Goal: Transaction & Acquisition: Purchase product/service

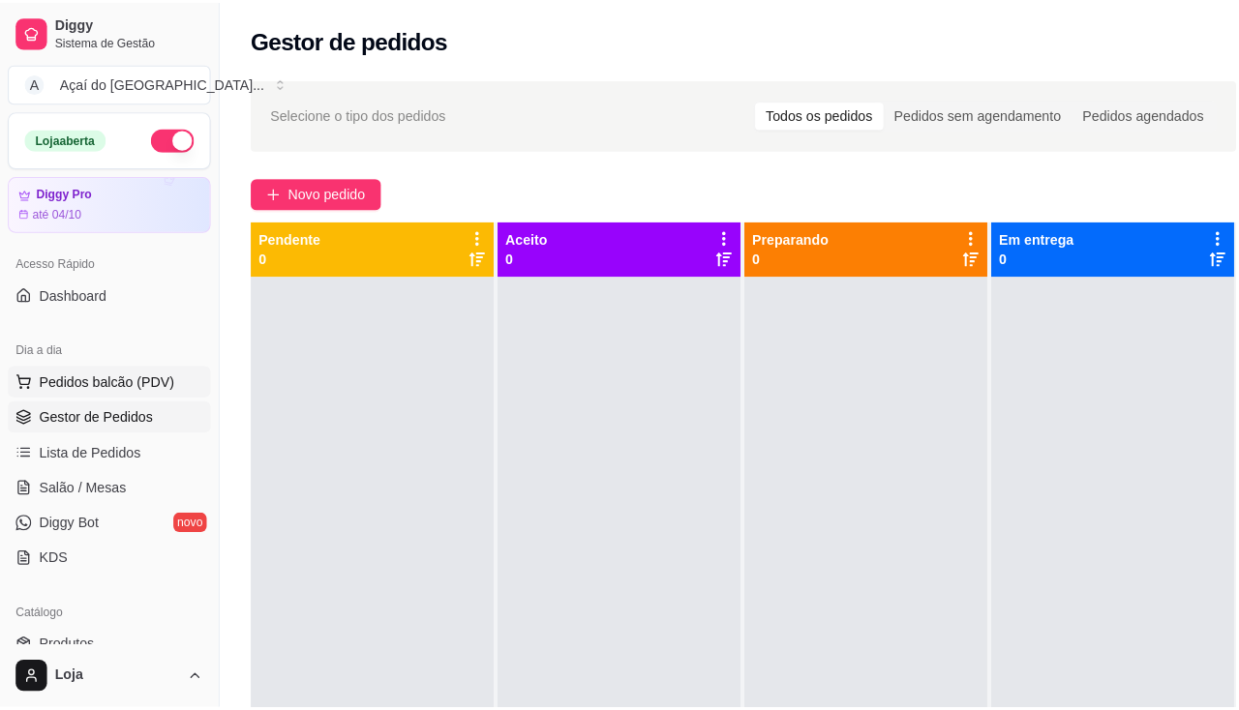
scroll to position [194, 0]
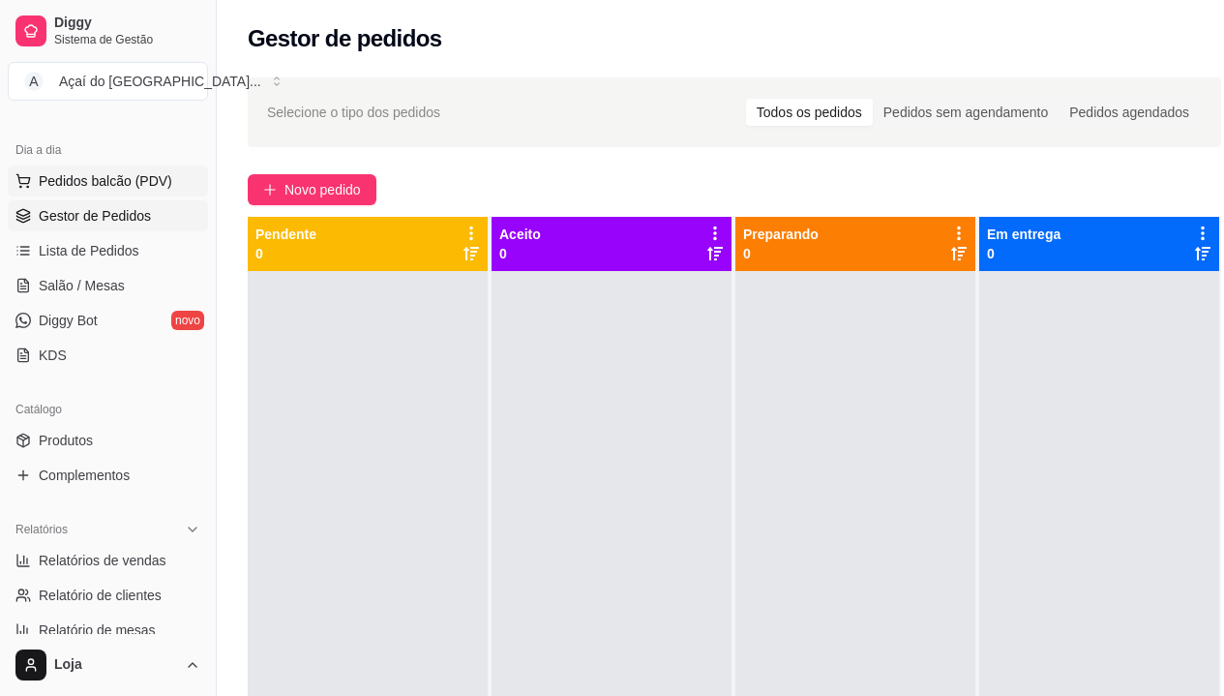
click at [124, 185] on span "Pedidos balcão (PDV)" at bounding box center [106, 180] width 134 height 19
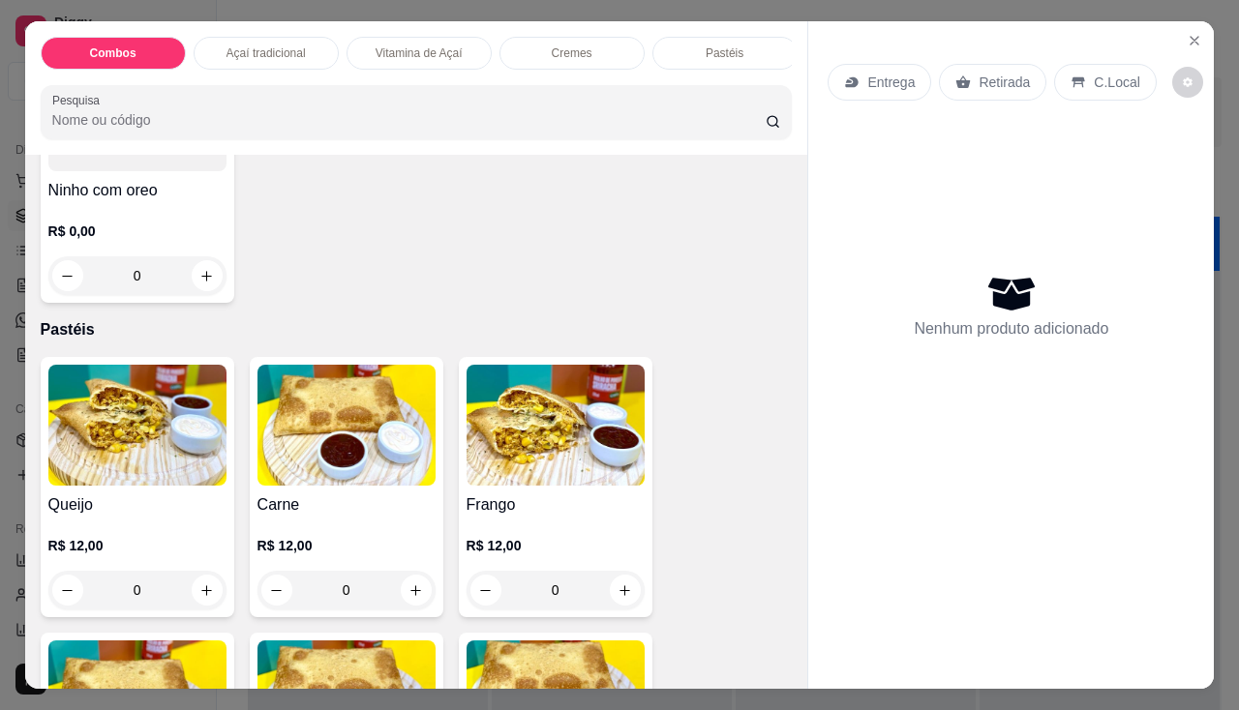
scroll to position [2129, 0]
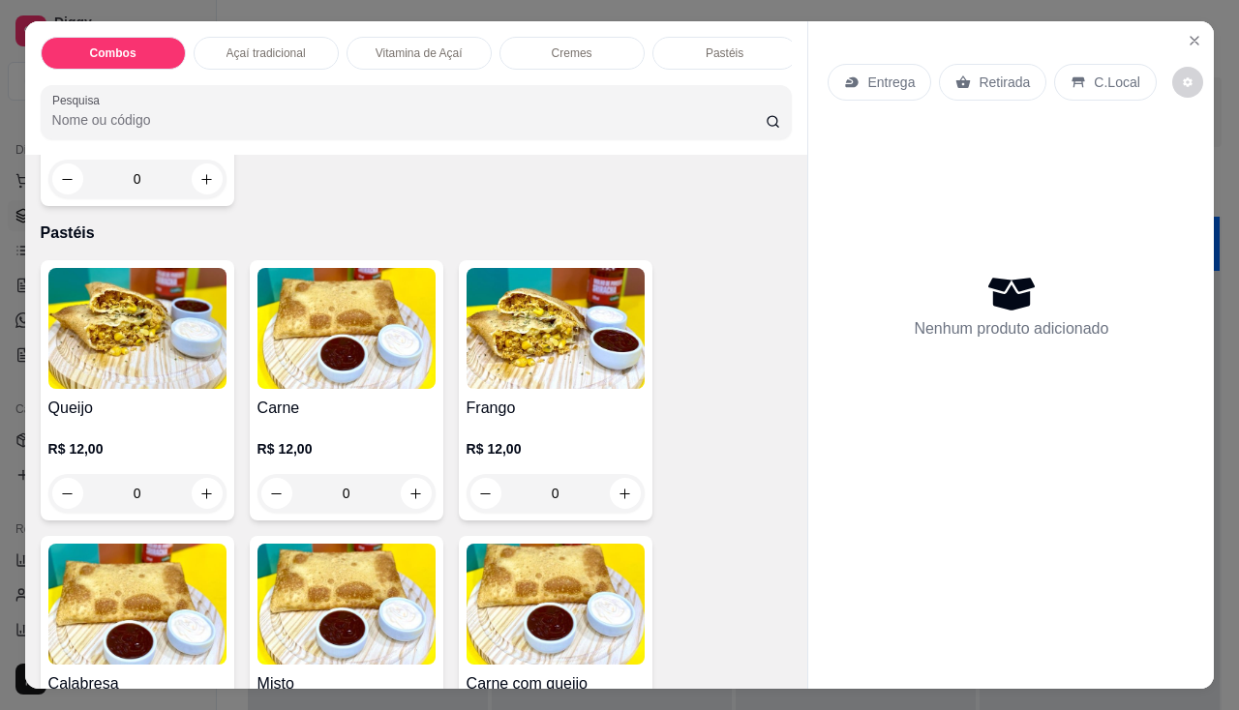
click at [163, 372] on img at bounding box center [137, 328] width 178 height 121
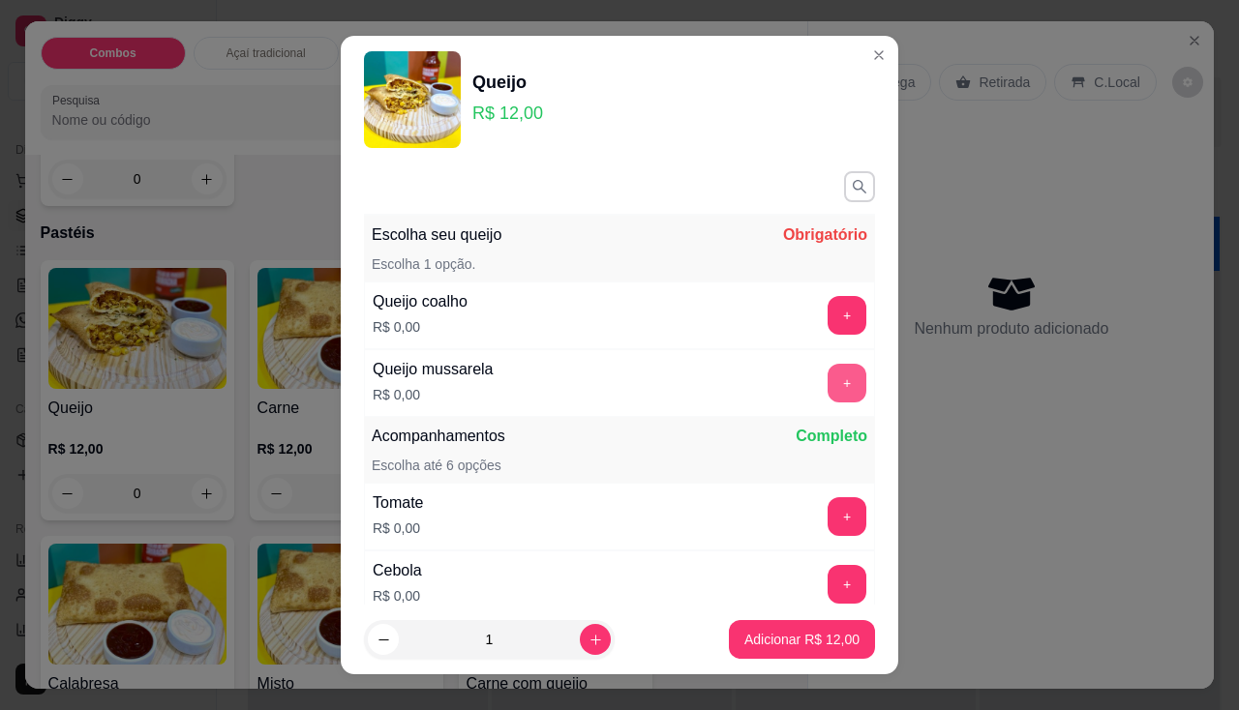
click at [827, 374] on button "+" at bounding box center [846, 383] width 39 height 39
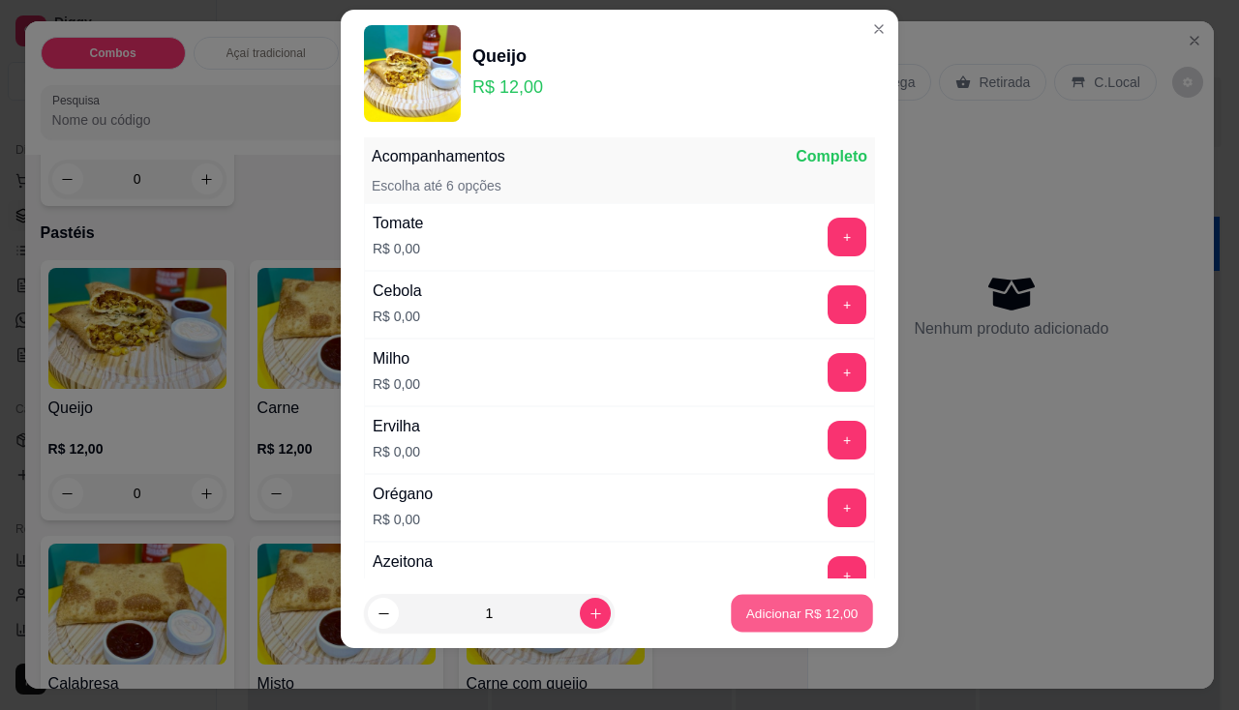
click at [792, 602] on button "Adicionar R$ 12,00" at bounding box center [802, 614] width 142 height 38
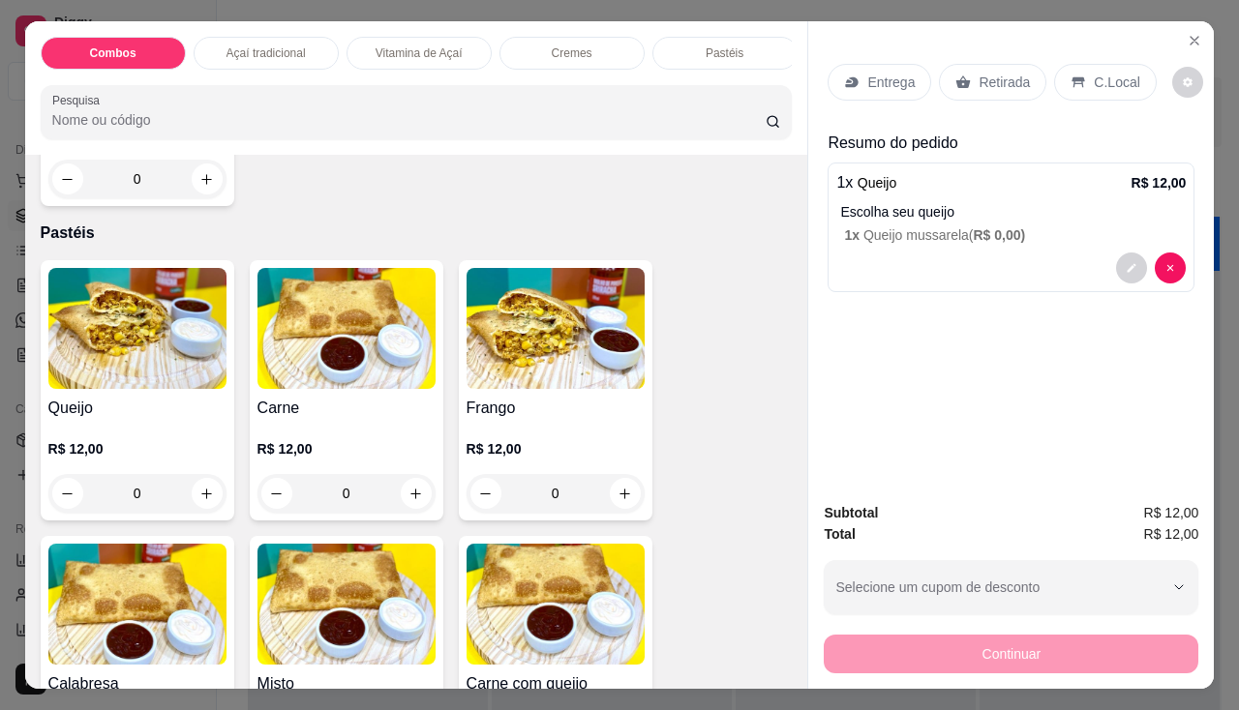
click at [269, 389] on img at bounding box center [346, 328] width 178 height 121
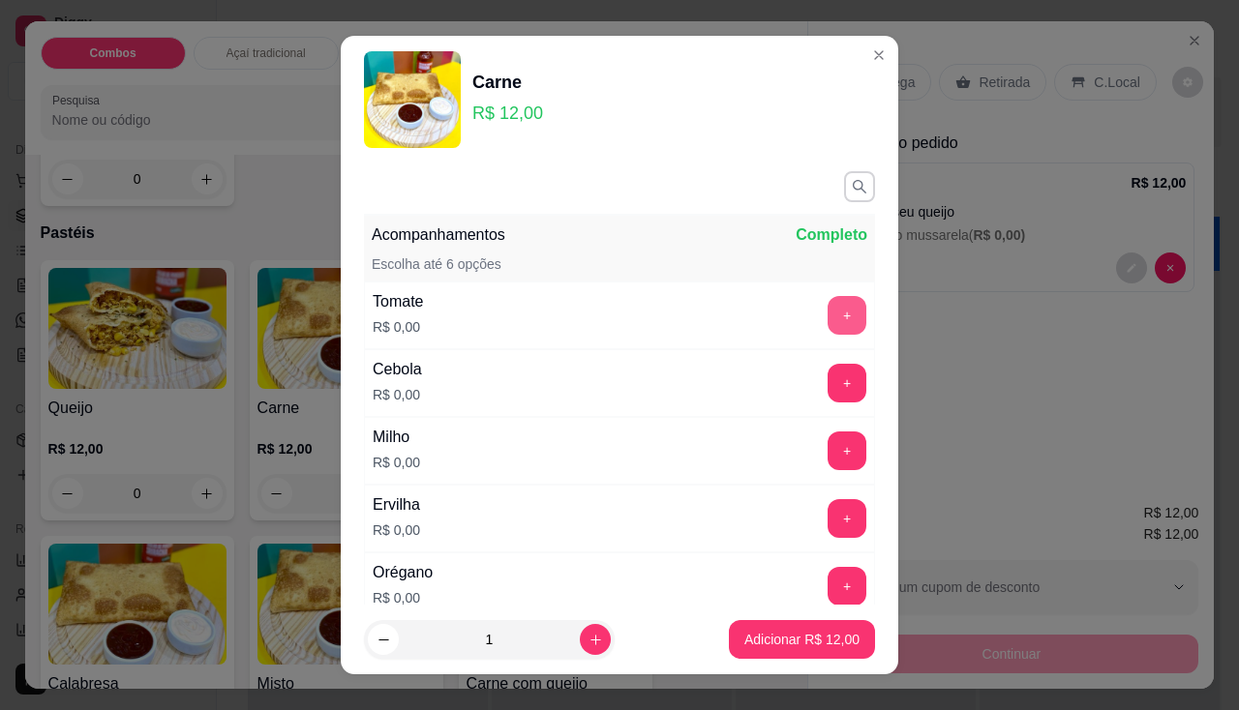
click at [827, 324] on button "+" at bounding box center [846, 315] width 39 height 39
click at [828, 386] on button "+" at bounding box center [847, 383] width 38 height 38
click at [827, 449] on button "+" at bounding box center [846, 451] width 39 height 39
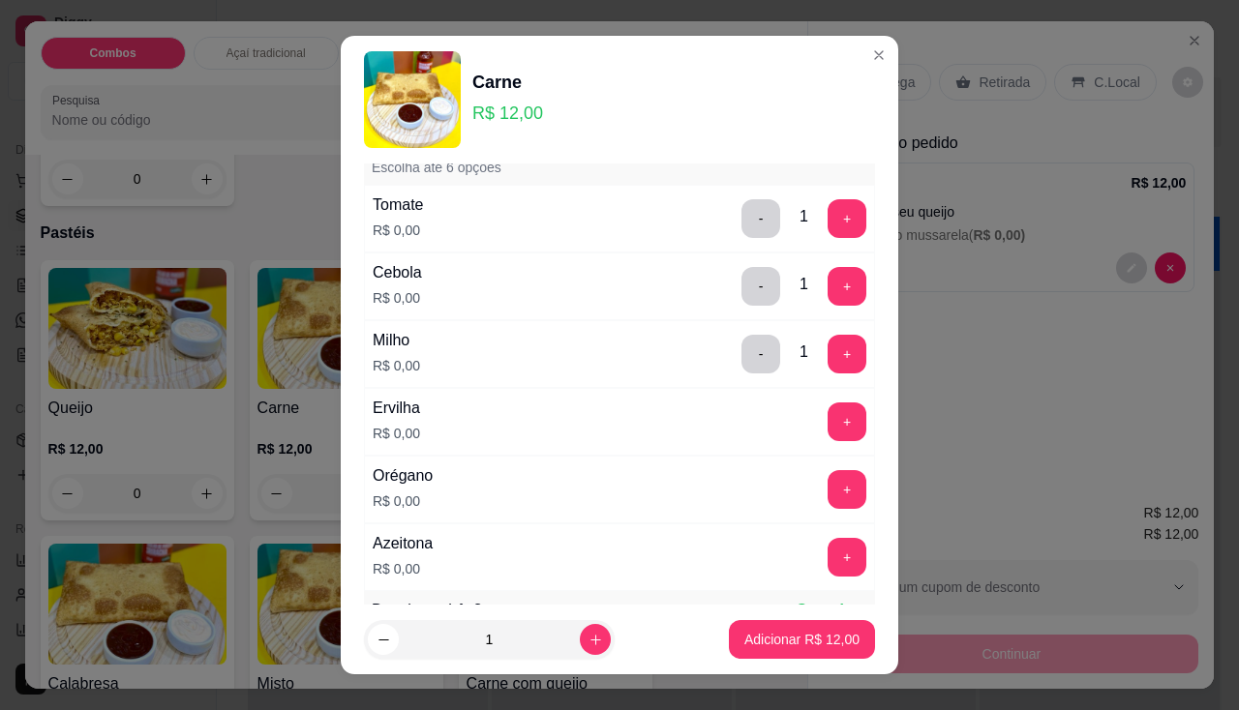
scroll to position [194, 0]
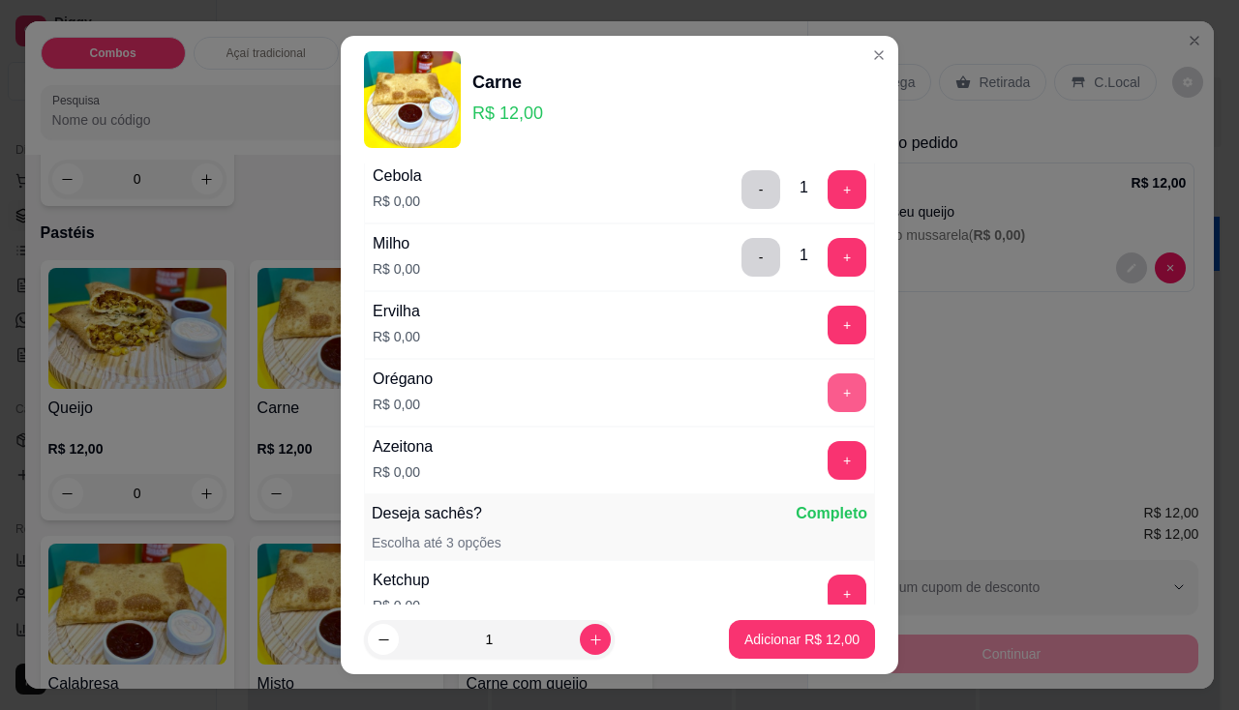
click at [827, 397] on button "+" at bounding box center [846, 392] width 39 height 39
click at [827, 455] on button "+" at bounding box center [846, 460] width 39 height 39
click at [788, 631] on p "Adicionar R$ 12,00" at bounding box center [801, 639] width 115 height 19
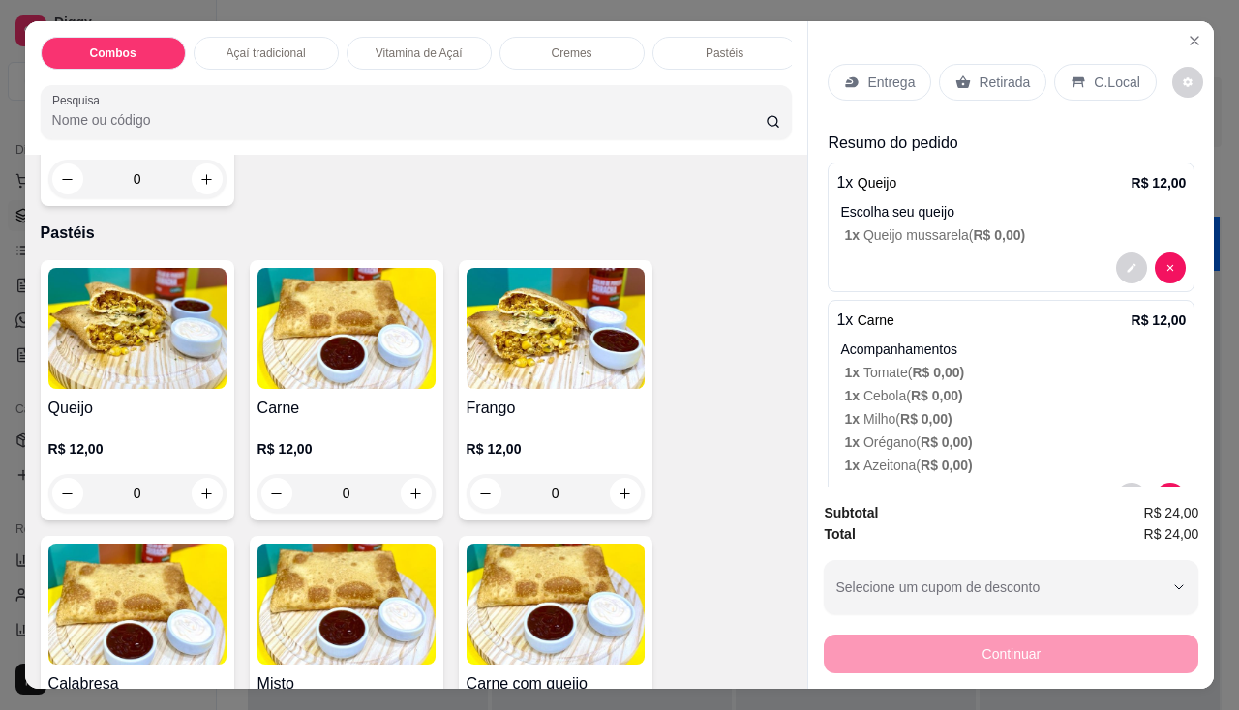
click at [898, 73] on p "Entrega" at bounding box center [890, 82] width 47 height 19
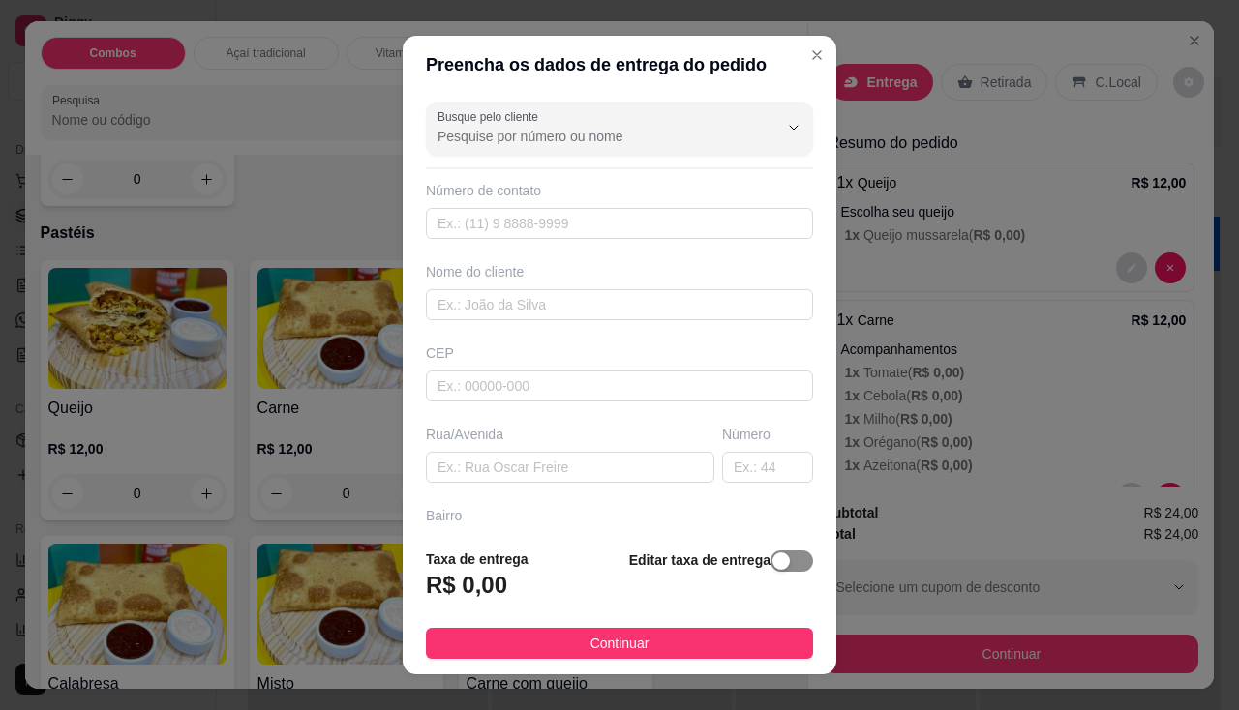
click at [787, 558] on span "button" at bounding box center [791, 561] width 43 height 21
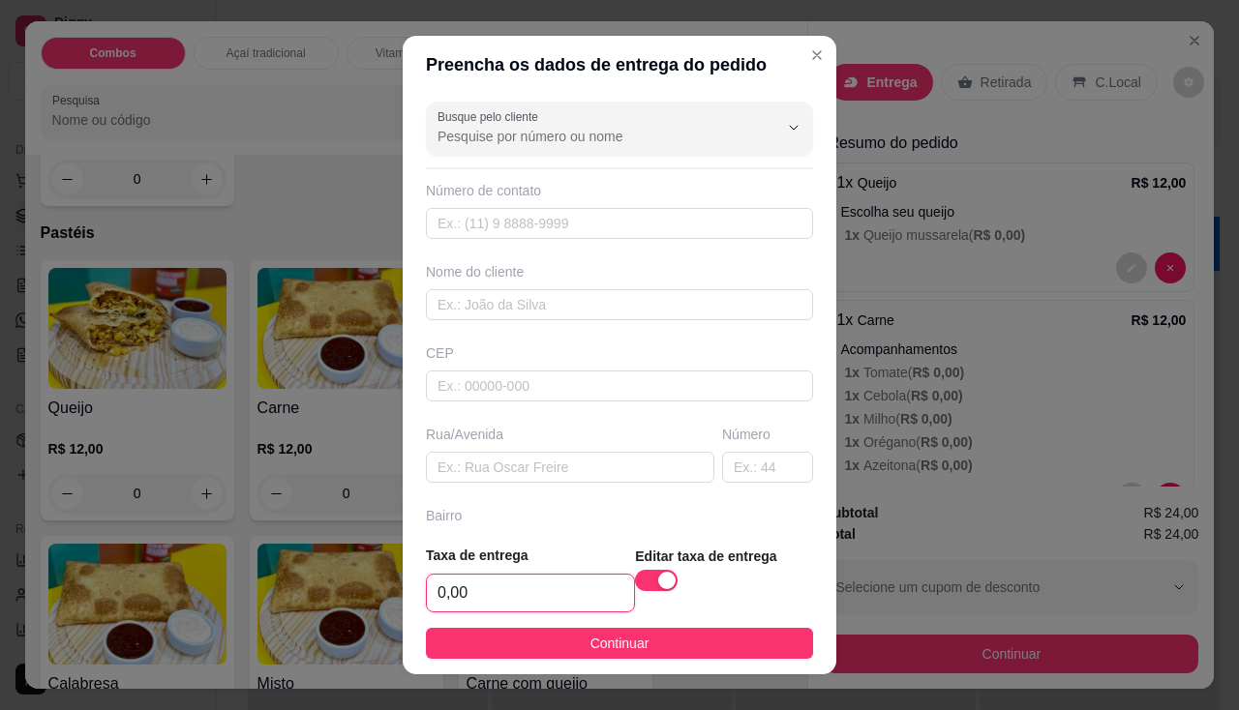
click at [531, 583] on input "0,00" at bounding box center [530, 593] width 207 height 37
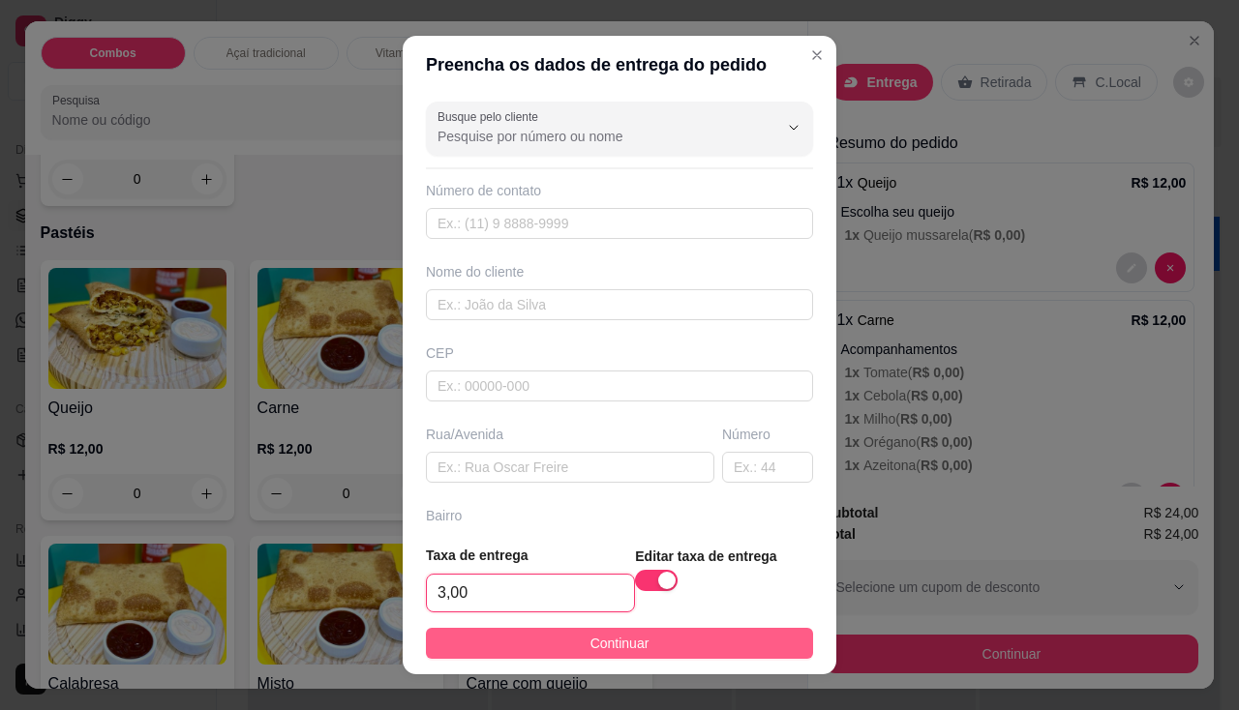
type input "3,00"
click at [565, 641] on button "Continuar" at bounding box center [619, 643] width 387 height 31
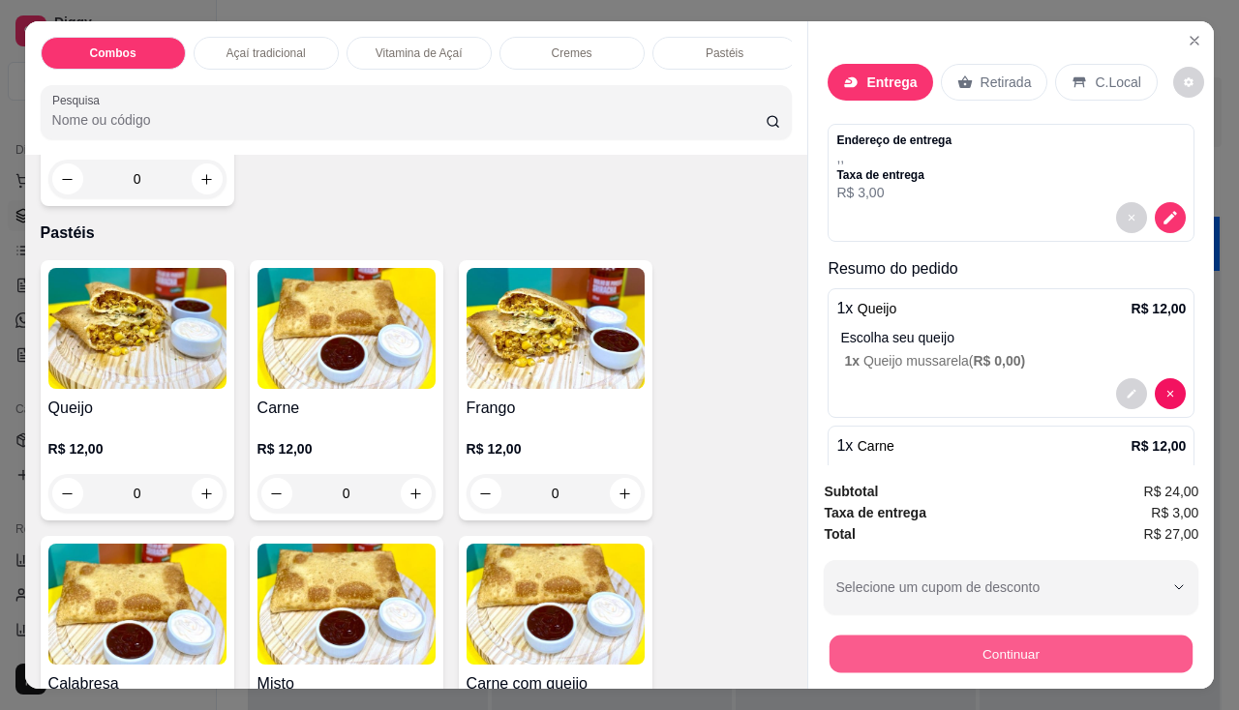
click at [882, 642] on button "Continuar" at bounding box center [1010, 655] width 363 height 38
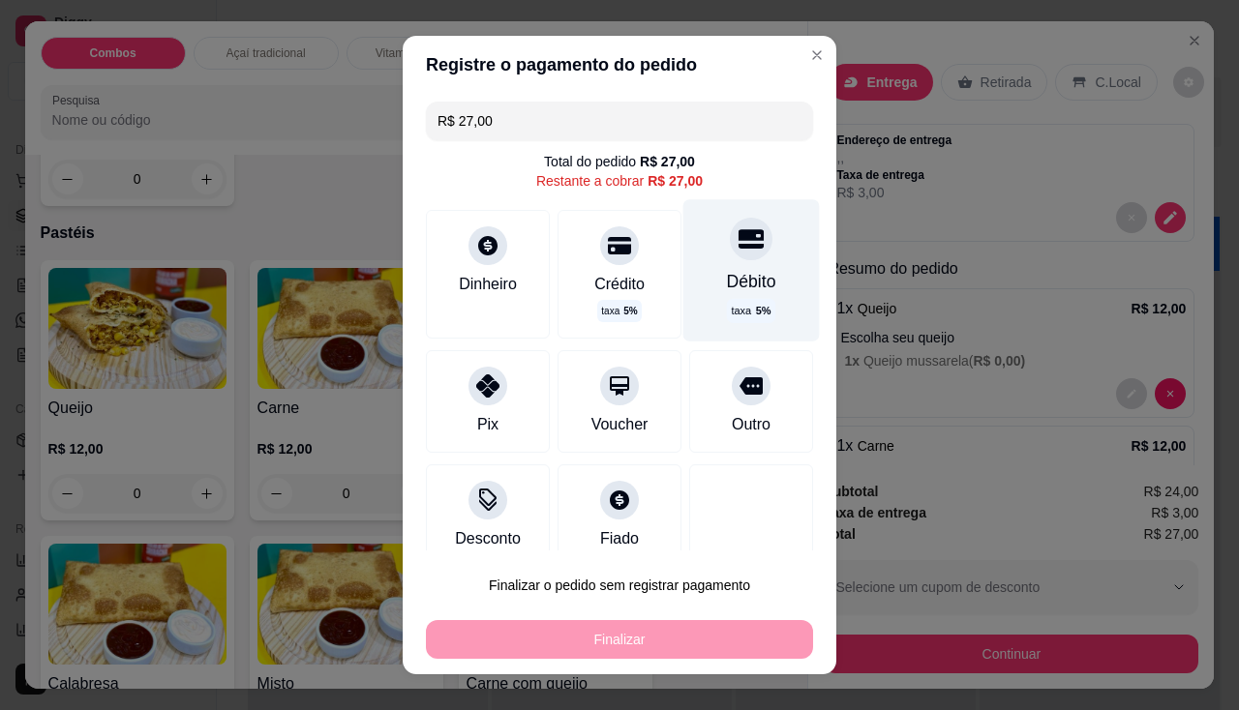
click at [706, 265] on div "Débito taxa 5 %" at bounding box center [751, 269] width 136 height 141
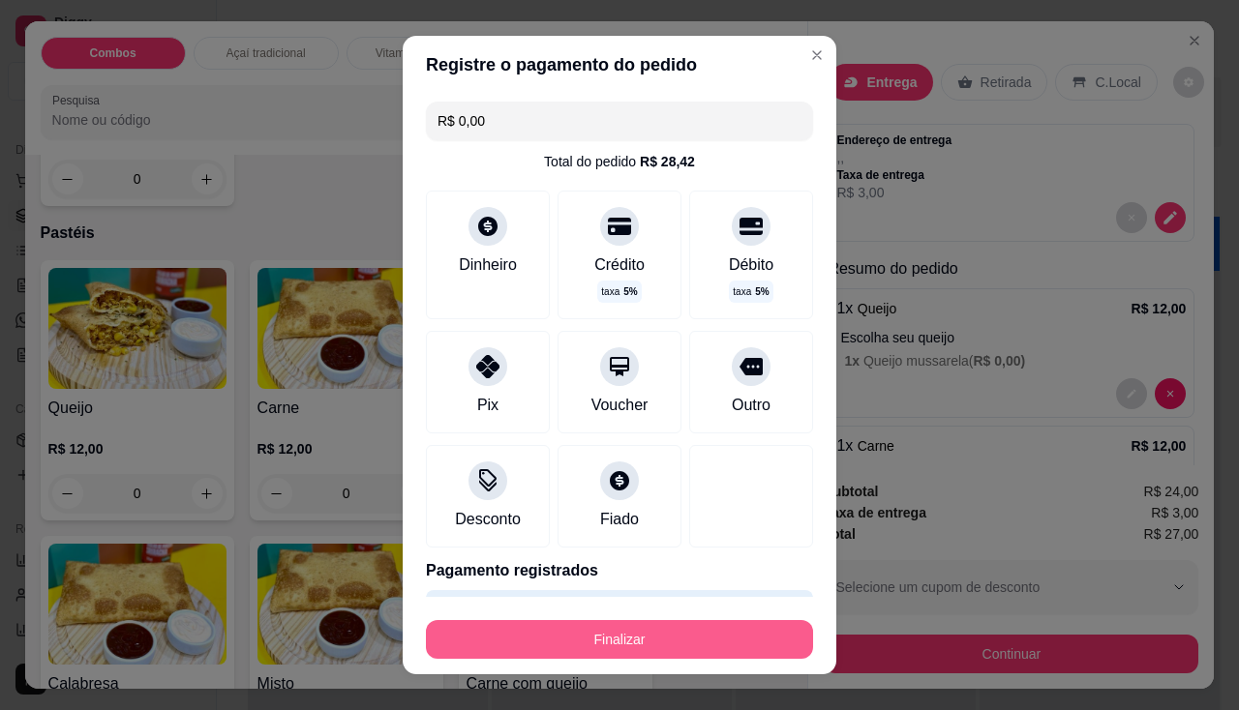
click at [702, 626] on button "Finalizar" at bounding box center [619, 639] width 387 height 39
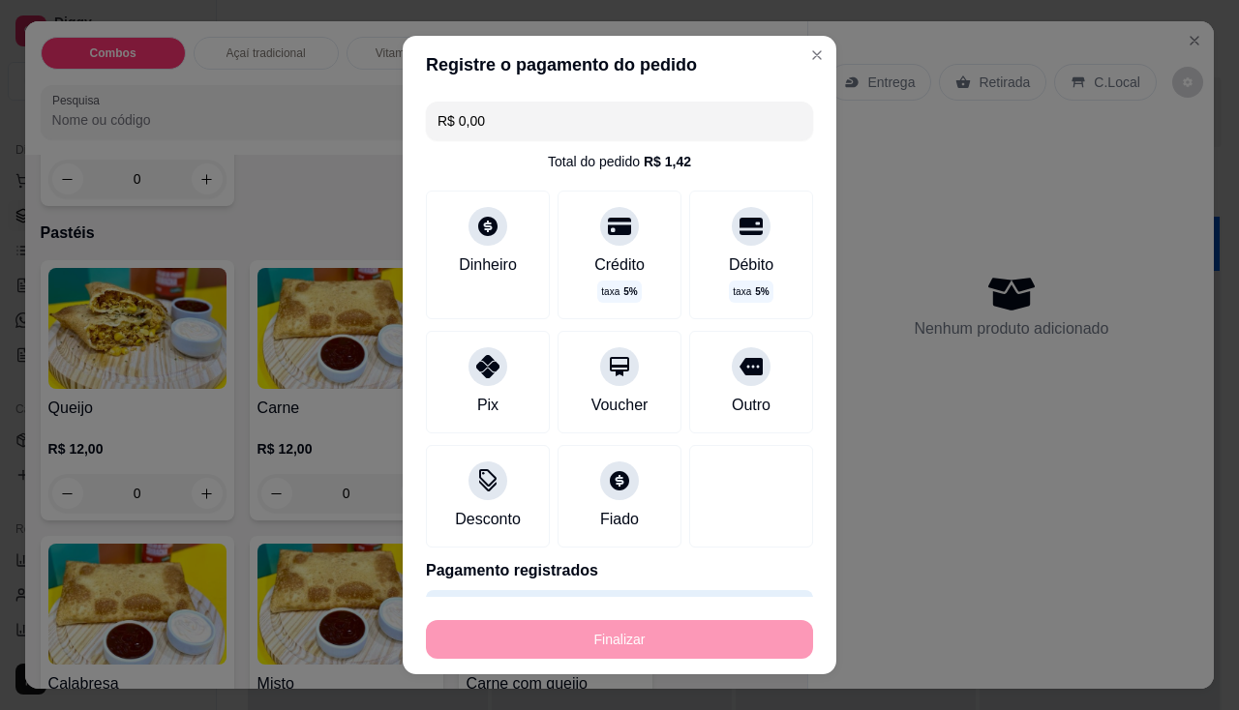
type input "-R$ 27,00"
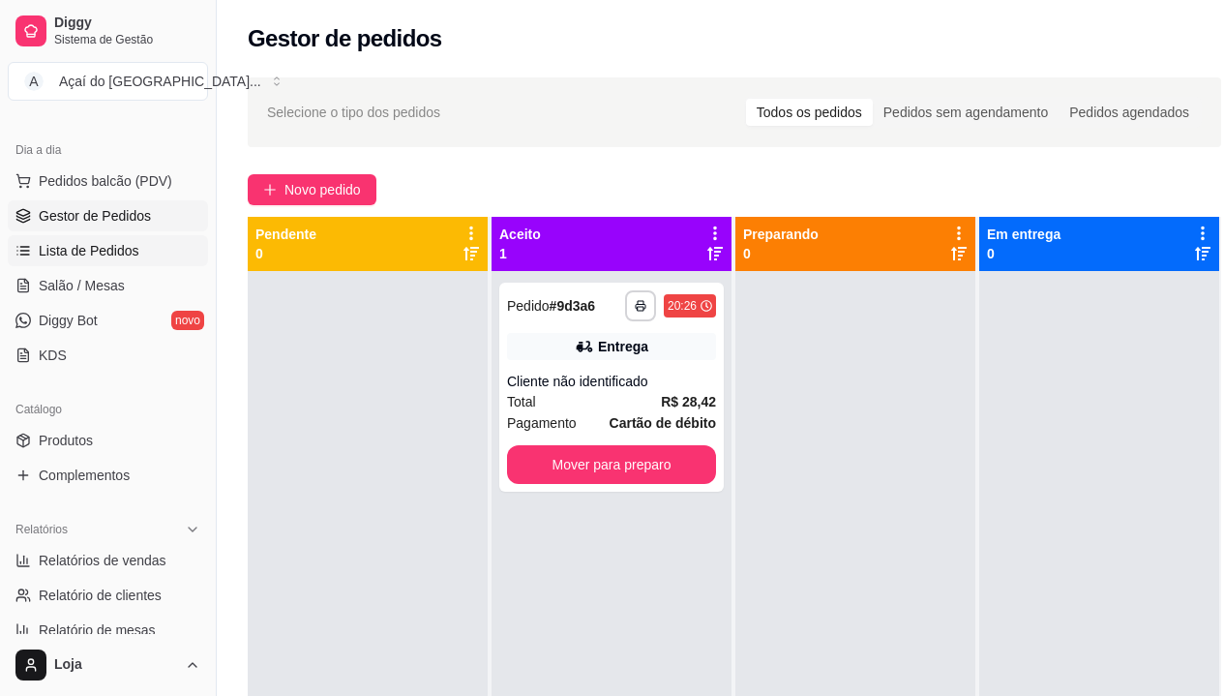
click at [100, 246] on span "Lista de Pedidos" at bounding box center [89, 250] width 101 height 19
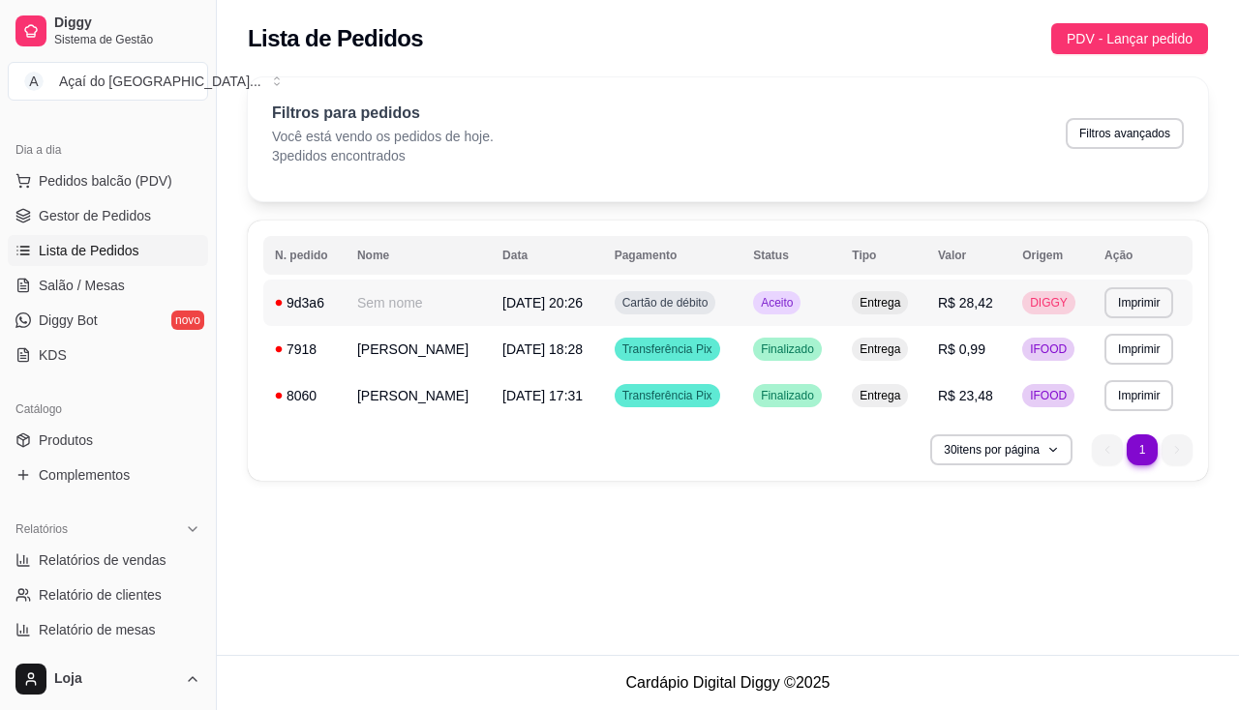
click at [549, 307] on span "[DATE] 20:26" at bounding box center [542, 302] width 80 height 15
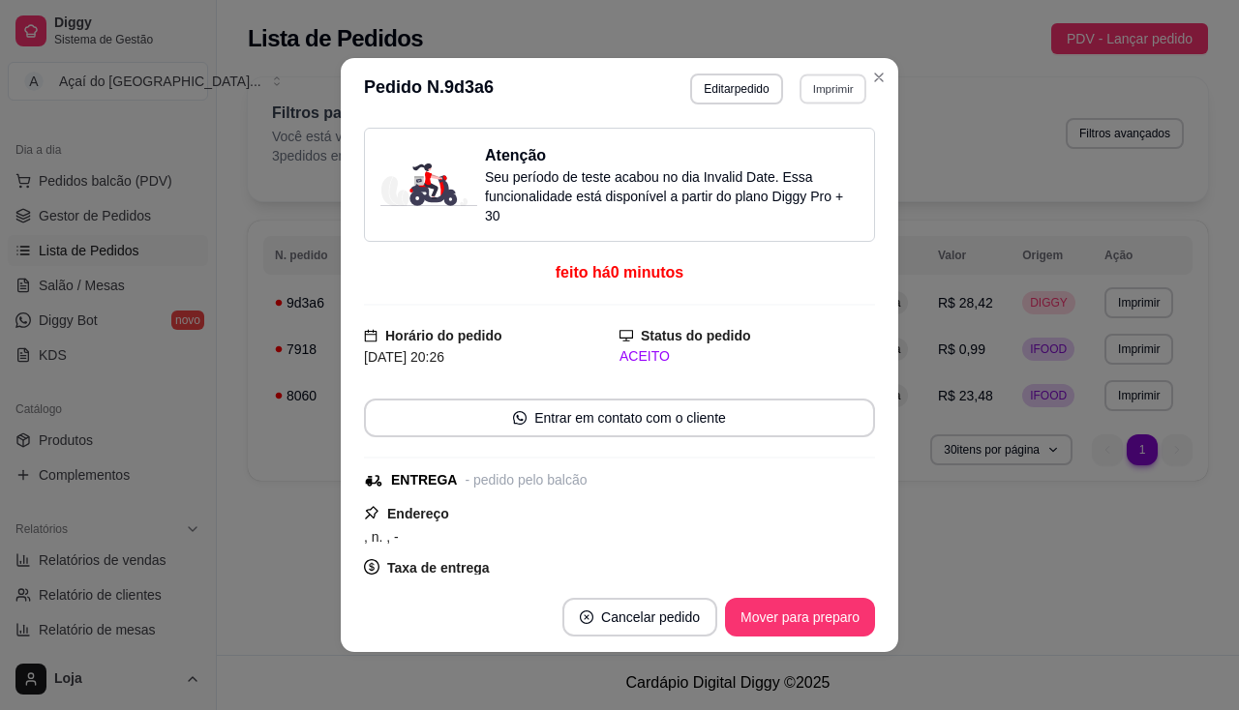
click at [799, 91] on button "Imprimir" at bounding box center [832, 89] width 67 height 30
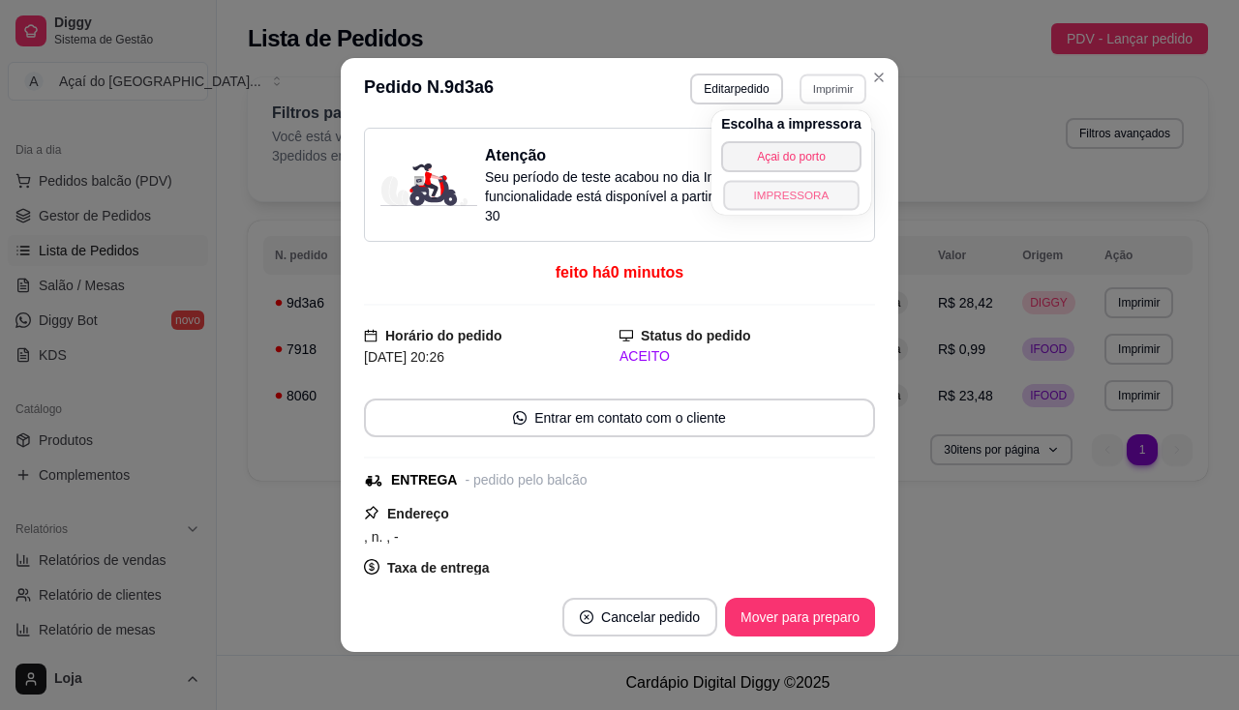
click at [803, 205] on button "IMPRESSORA" at bounding box center [790, 195] width 135 height 30
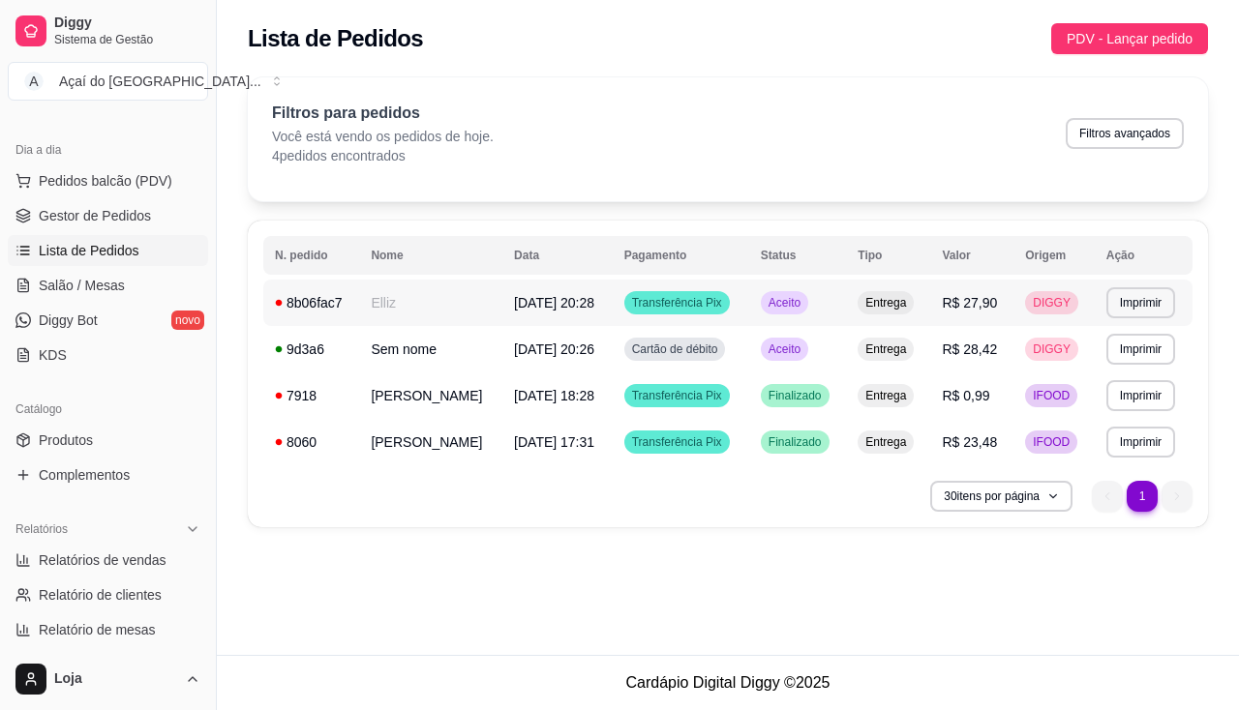
click at [344, 315] on td "8b06fac7" at bounding box center [311, 303] width 96 height 46
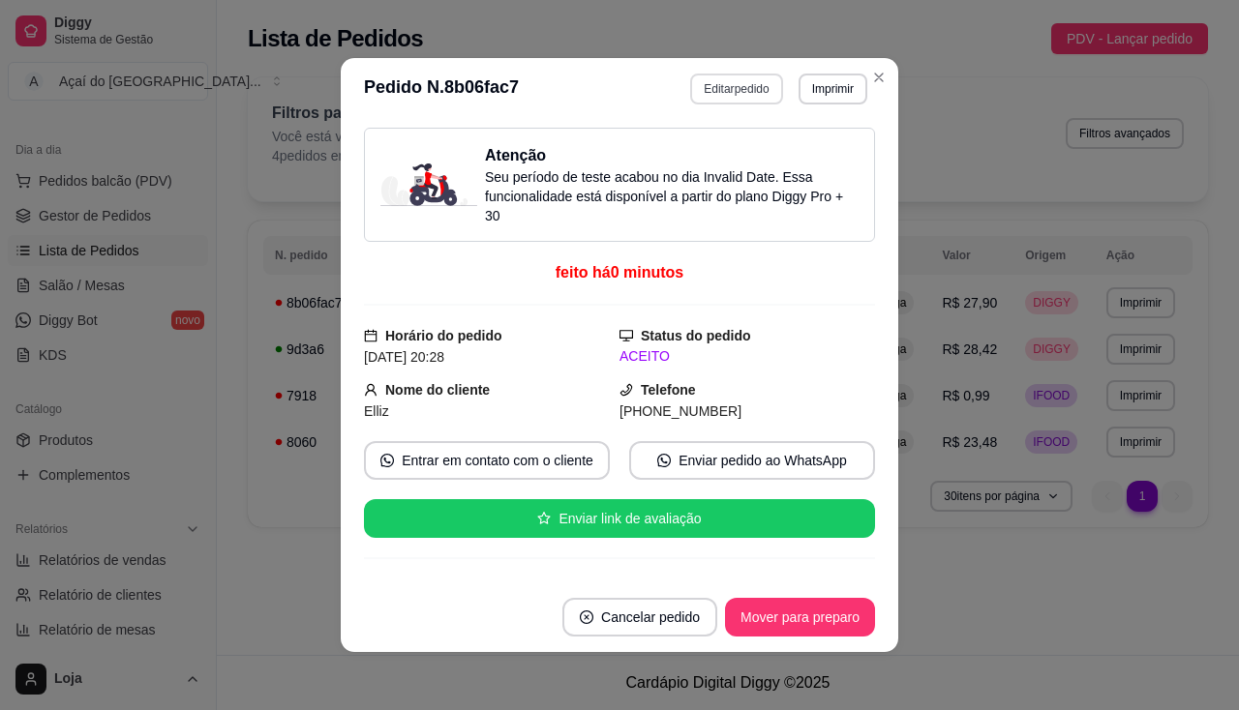
click at [746, 91] on button "Editar pedido" at bounding box center [736, 89] width 92 height 31
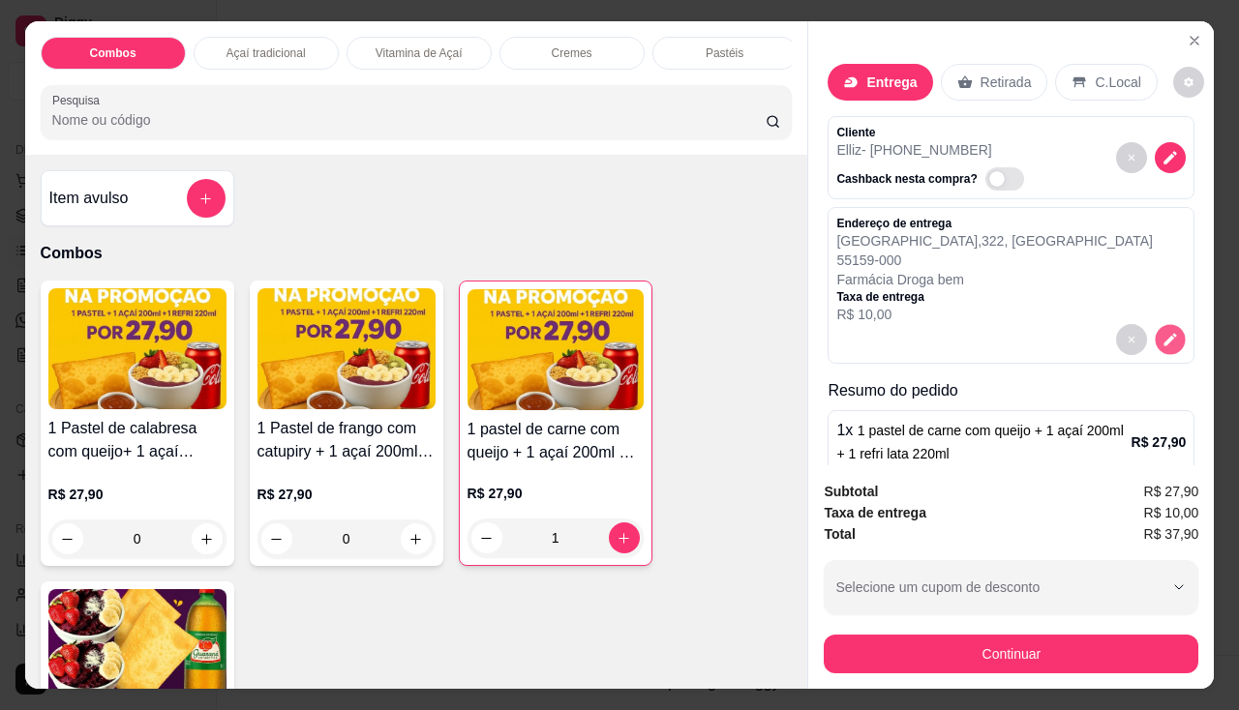
click at [1157, 342] on button "decrease-product-quantity" at bounding box center [1170, 340] width 30 height 30
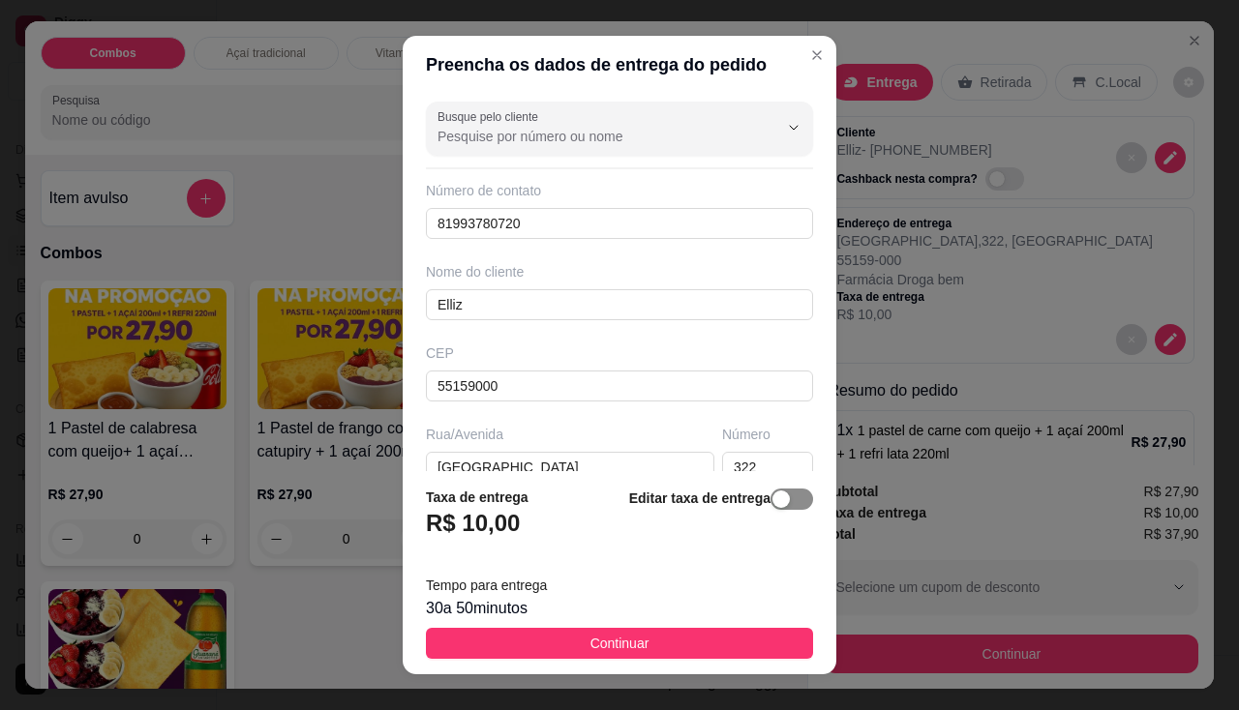
click at [777, 500] on span "button" at bounding box center [791, 499] width 43 height 21
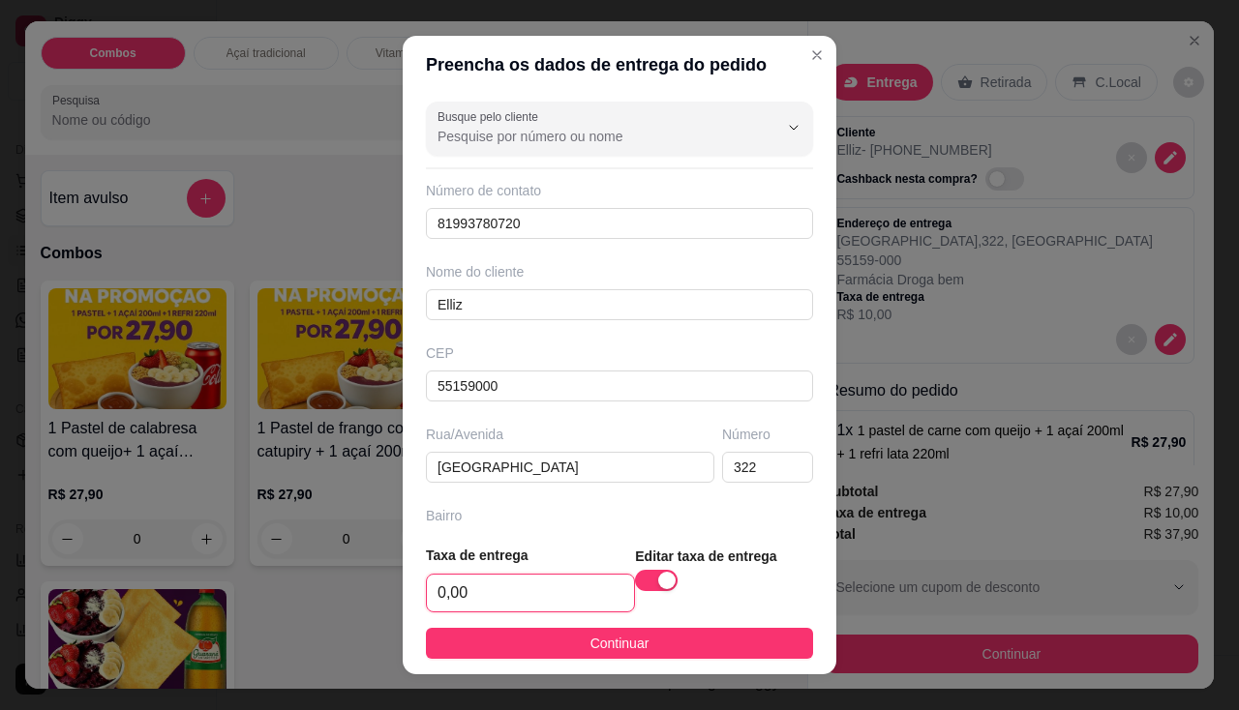
click at [493, 588] on input "0,00" at bounding box center [530, 593] width 207 height 37
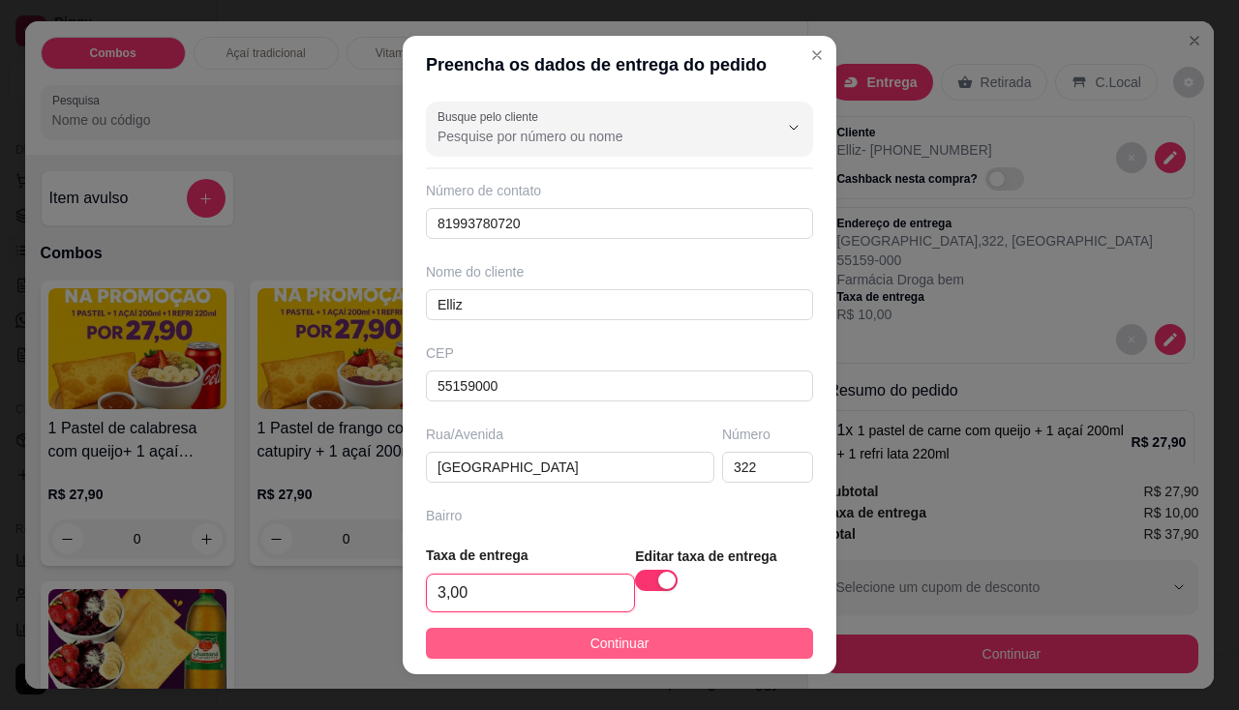
type input "3,00"
click at [555, 647] on button "Continuar" at bounding box center [619, 643] width 387 height 31
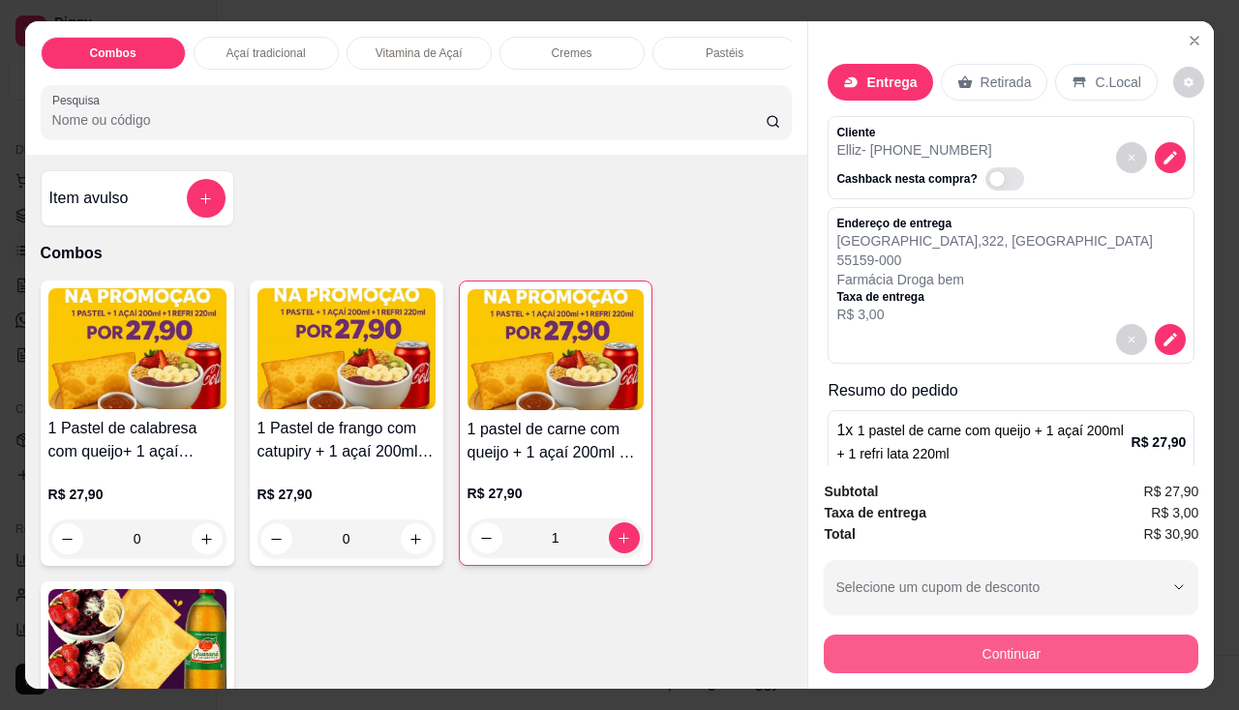
click at [959, 641] on button "Continuar" at bounding box center [1010, 654] width 374 height 39
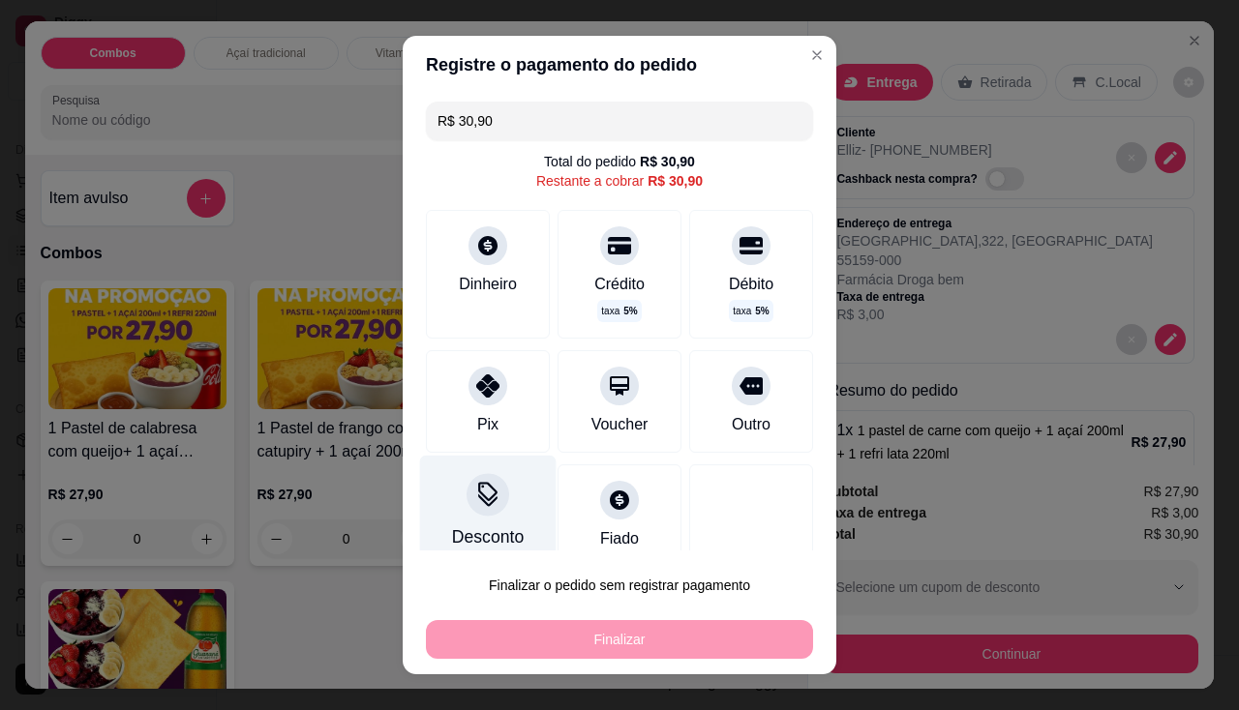
drag, startPoint x: 494, startPoint y: 410, endPoint x: 506, endPoint y: 485, distance: 75.4
click at [494, 411] on div "Pix" at bounding box center [488, 401] width 124 height 103
type input "R$ 0,00"
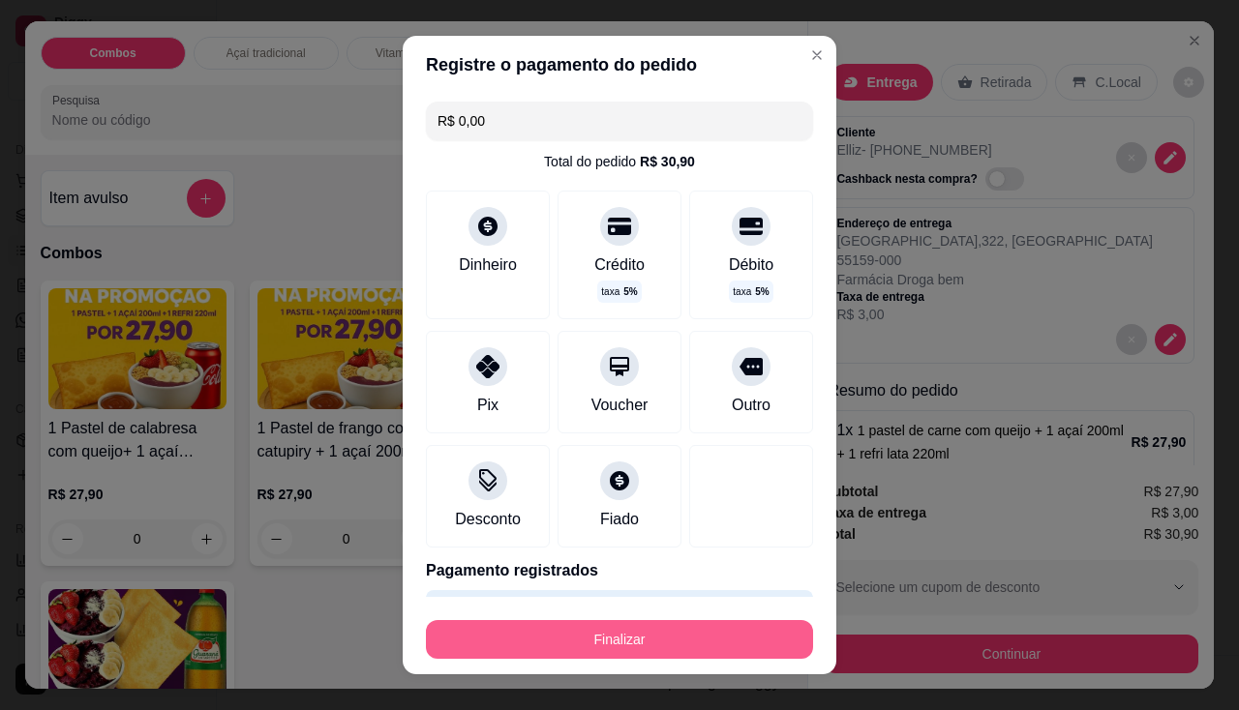
click at [527, 646] on button "Finalizar" at bounding box center [619, 639] width 387 height 39
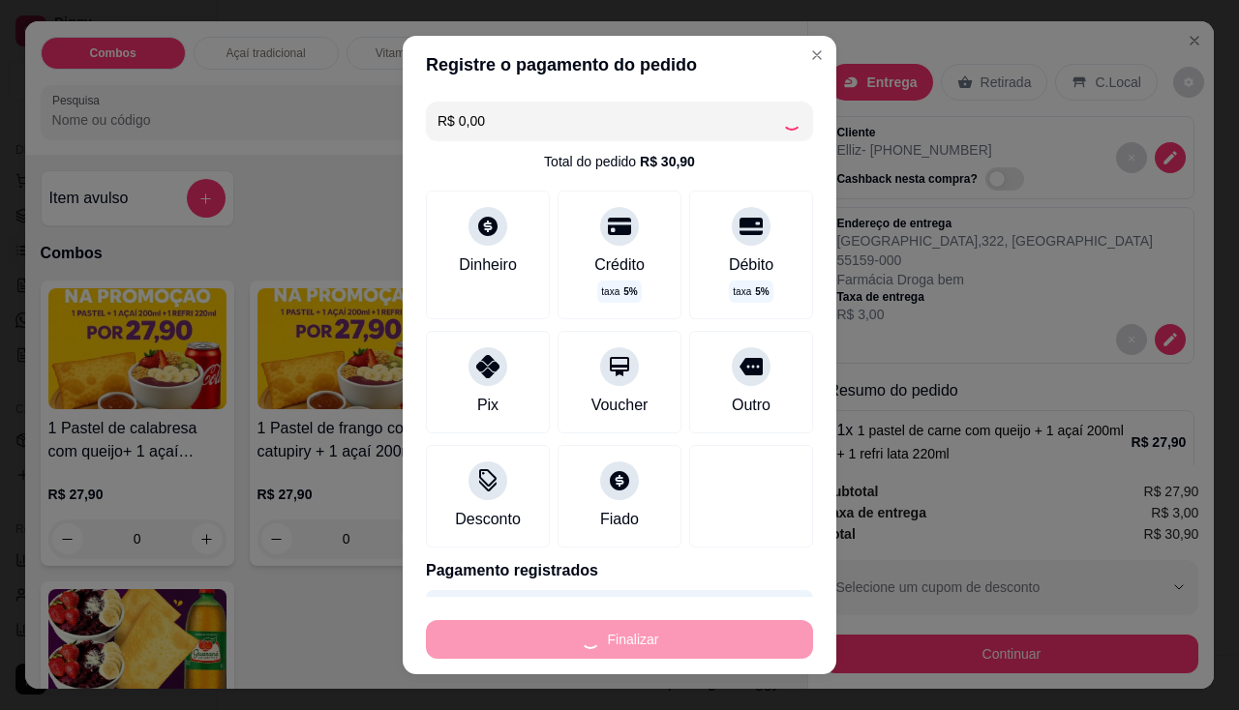
type input "0"
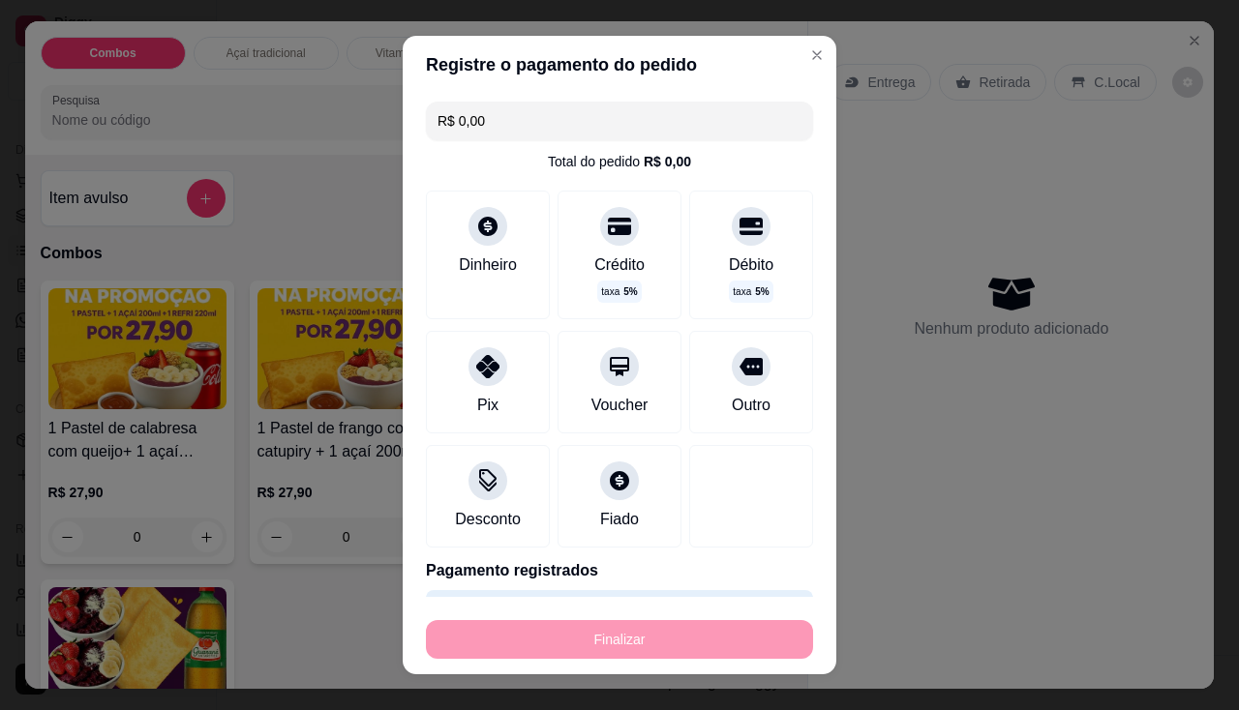
type input "-R$ 30,90"
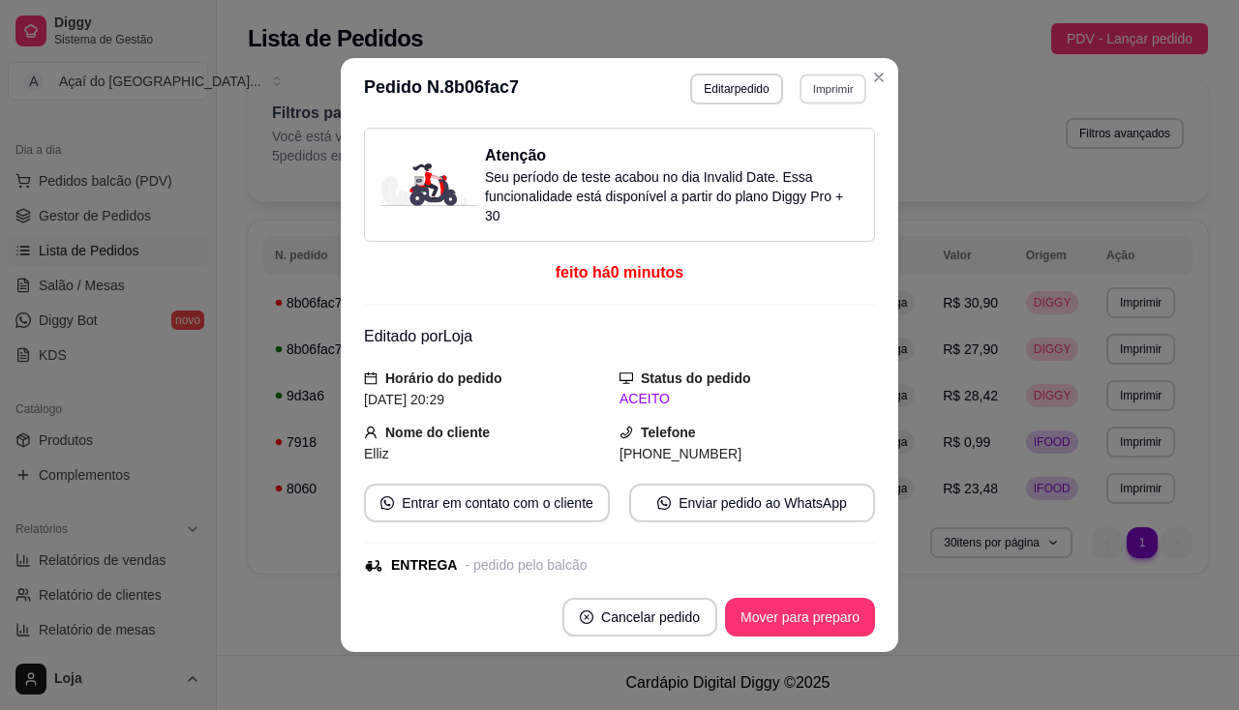
click at [836, 76] on button "Imprimir" at bounding box center [832, 89] width 67 height 30
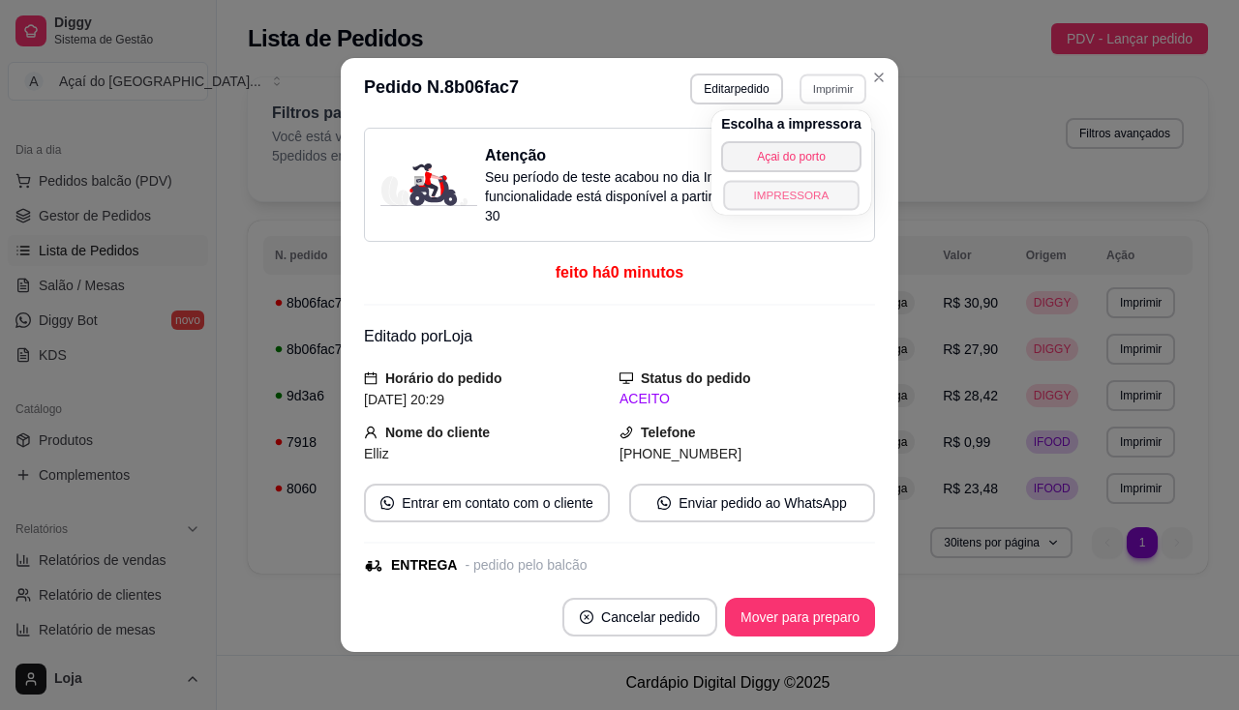
click at [815, 203] on button "IMPRESSORA" at bounding box center [790, 195] width 135 height 30
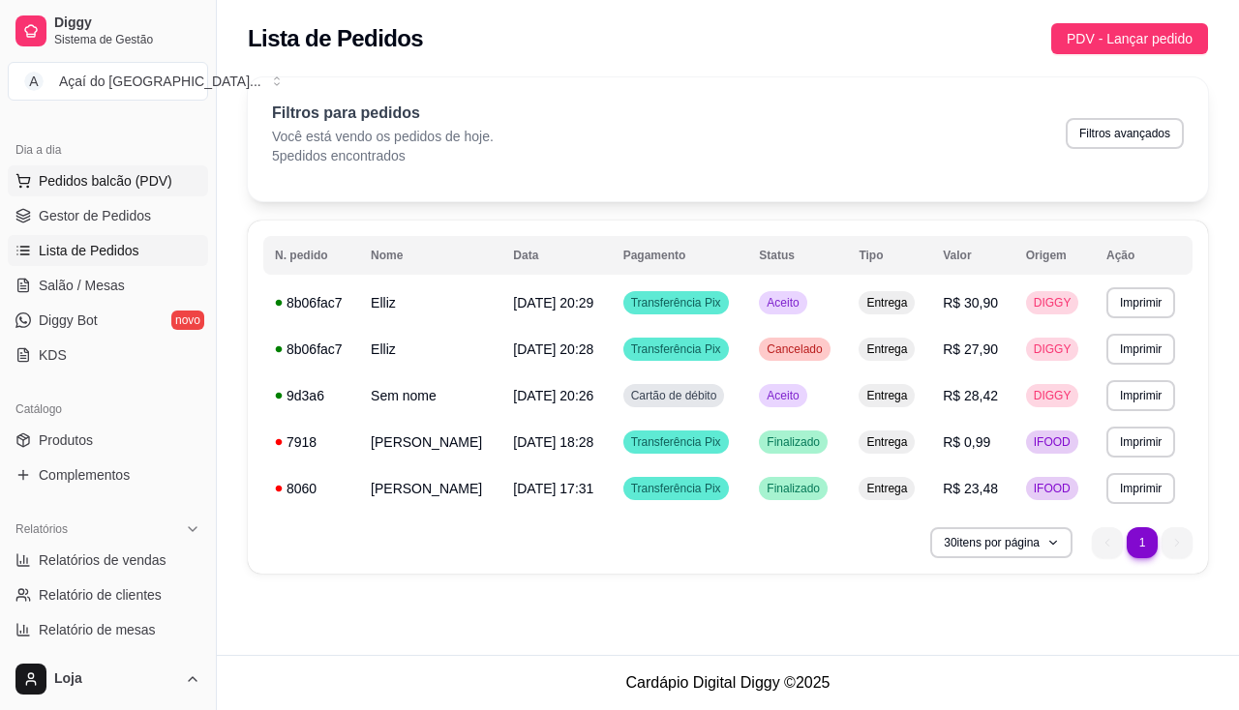
click at [124, 177] on span "Pedidos balcão (PDV)" at bounding box center [106, 180] width 134 height 19
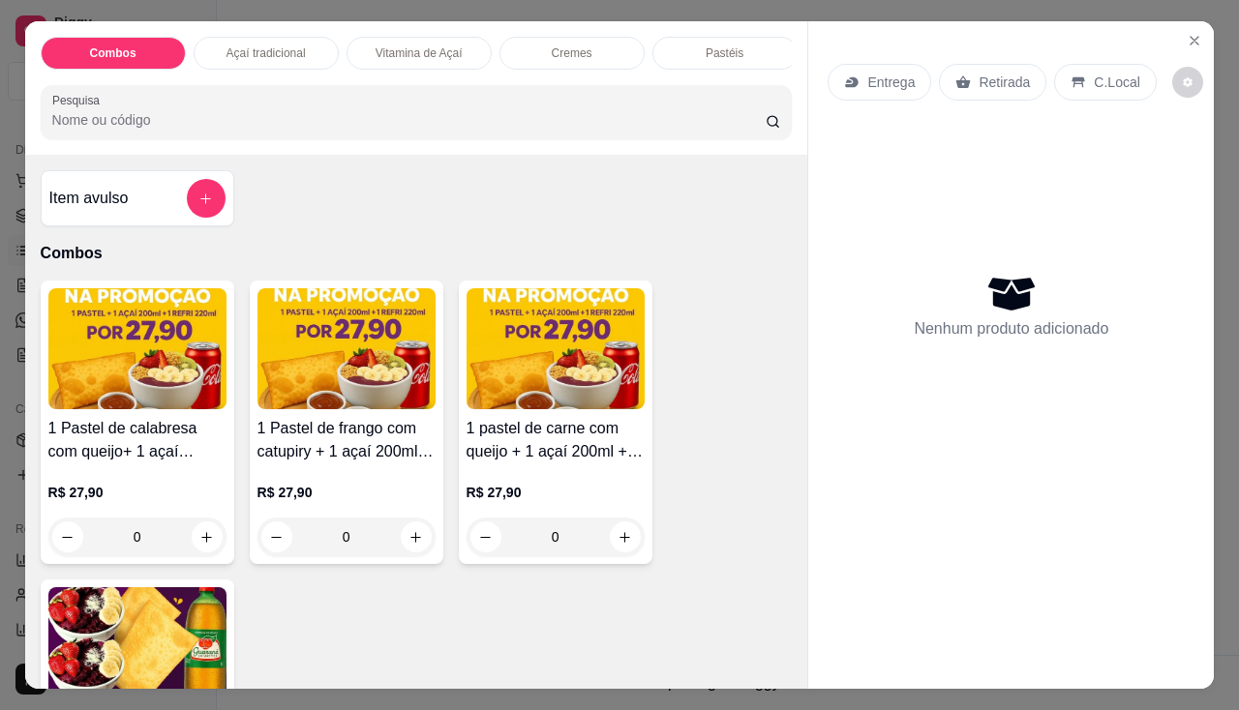
scroll to position [484, 0]
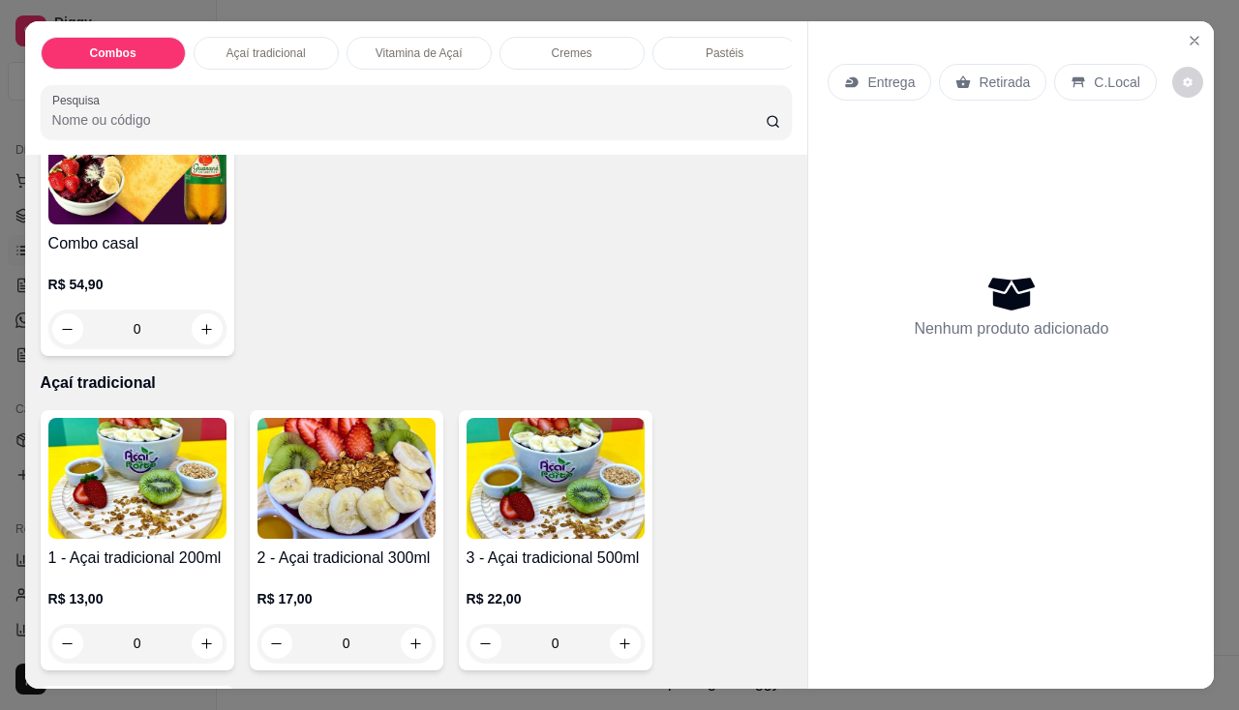
click at [330, 527] on img at bounding box center [346, 478] width 178 height 121
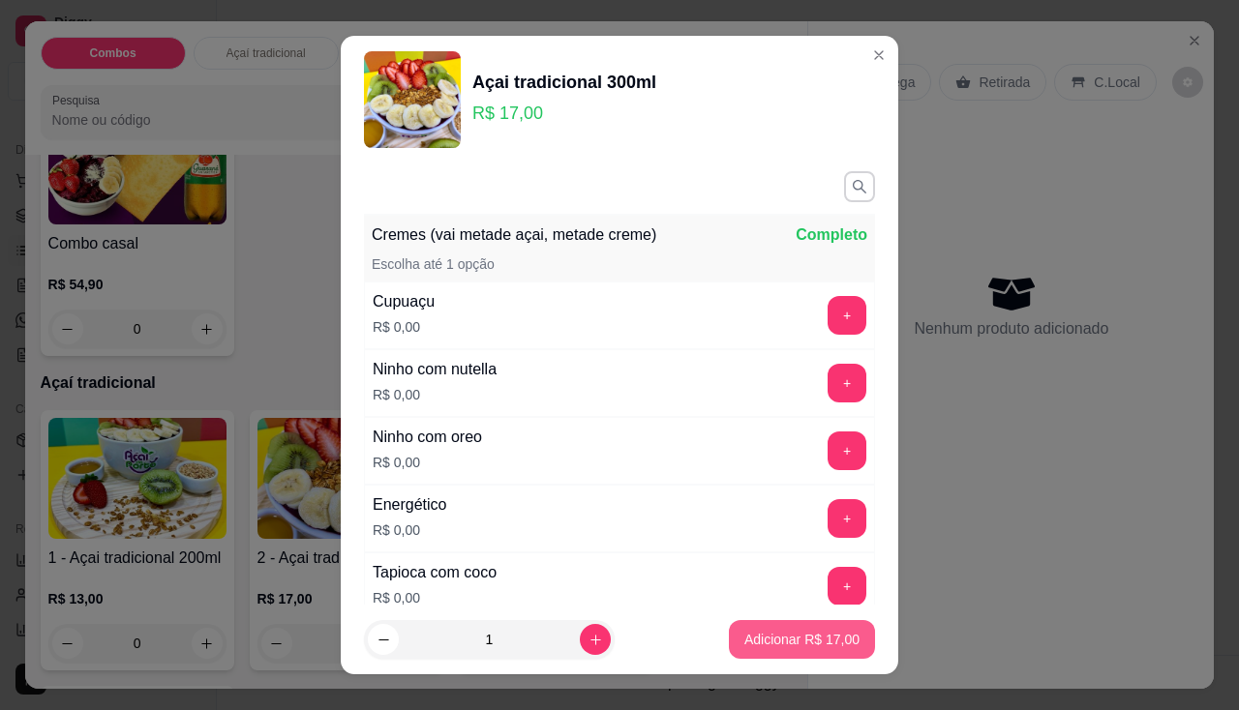
click at [767, 629] on button "Adicionar R$ 17,00" at bounding box center [802, 639] width 146 height 39
type input "1"
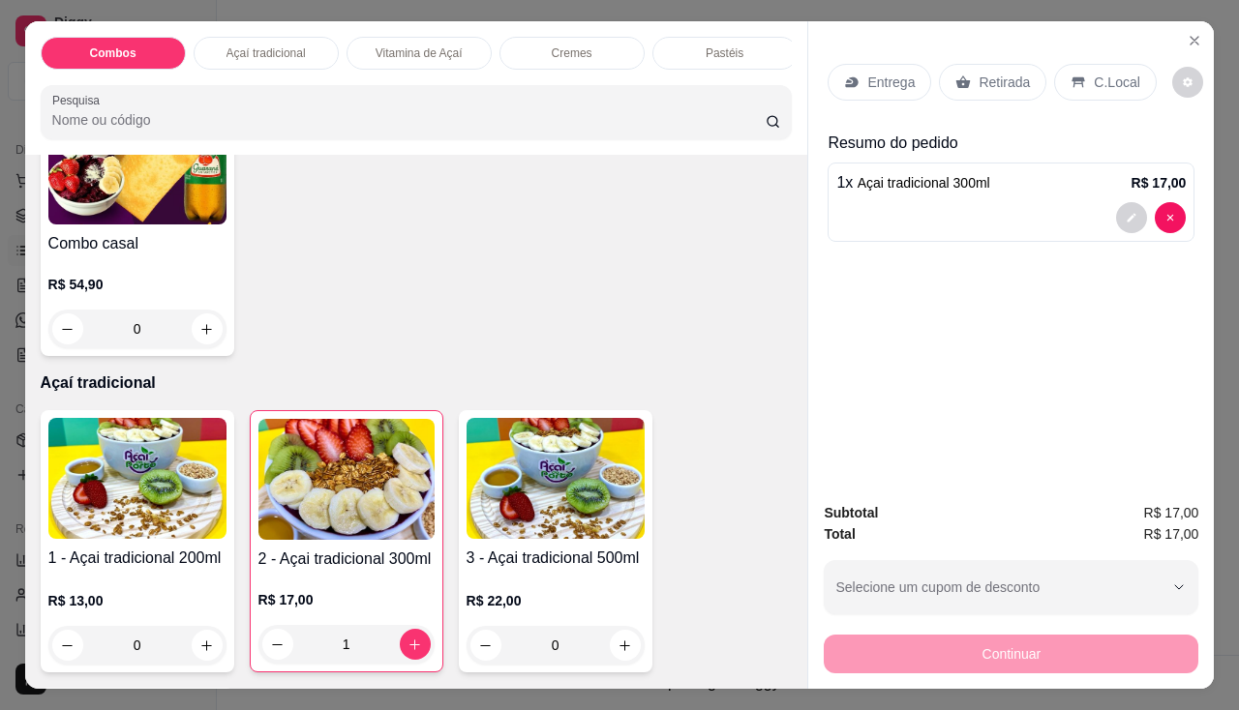
click at [911, 80] on div "Entrega" at bounding box center [879, 82] width 104 height 37
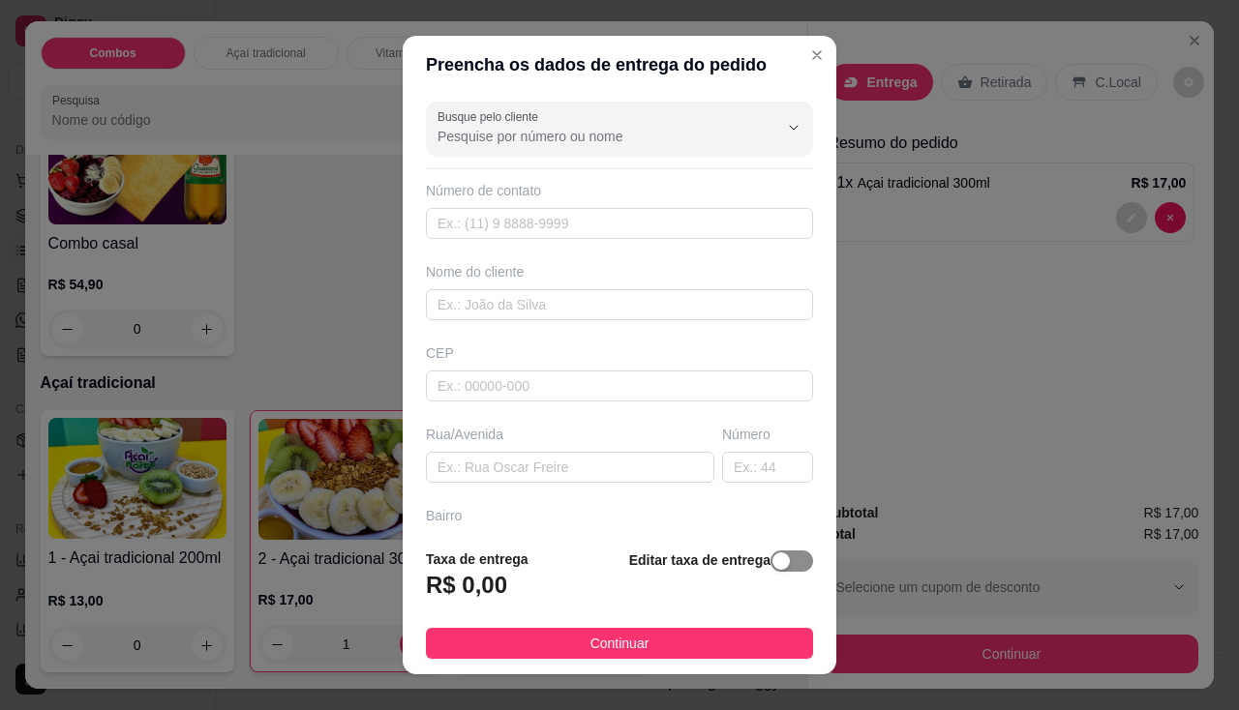
click at [770, 562] on span "button" at bounding box center [791, 561] width 43 height 21
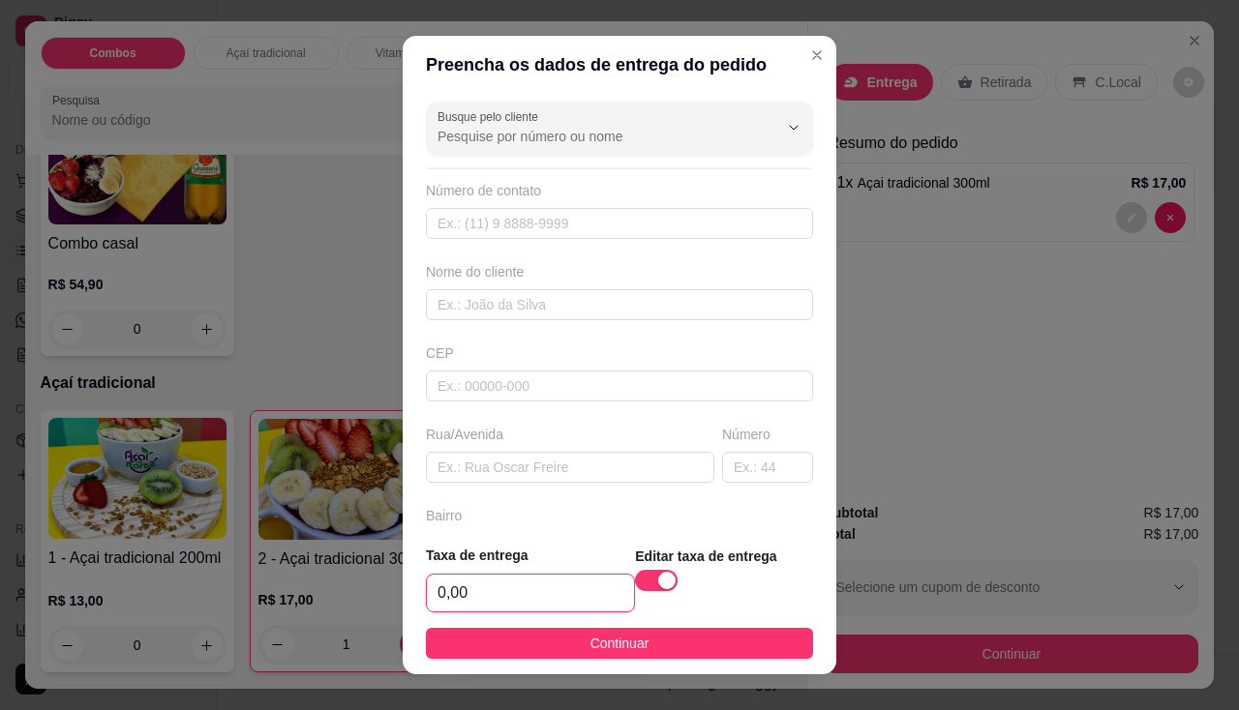
click at [548, 596] on input "0,00" at bounding box center [530, 593] width 207 height 37
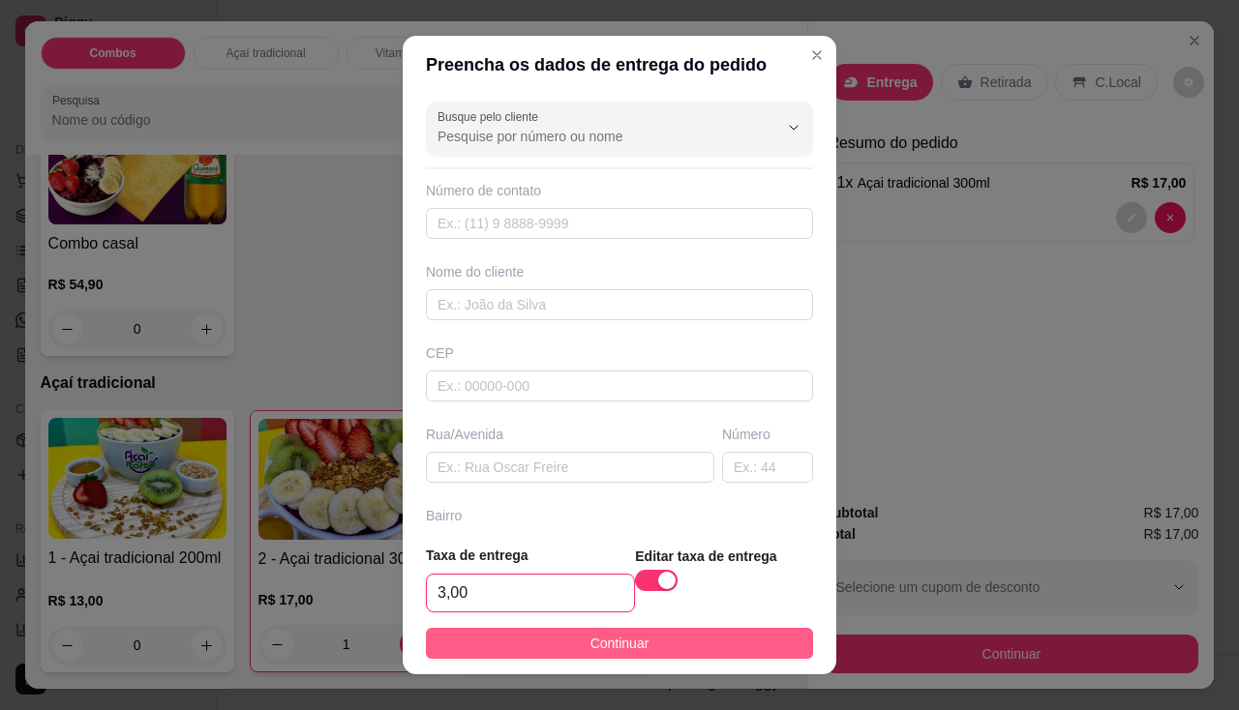
type input "3,00"
click at [522, 652] on button "Continuar" at bounding box center [619, 643] width 387 height 31
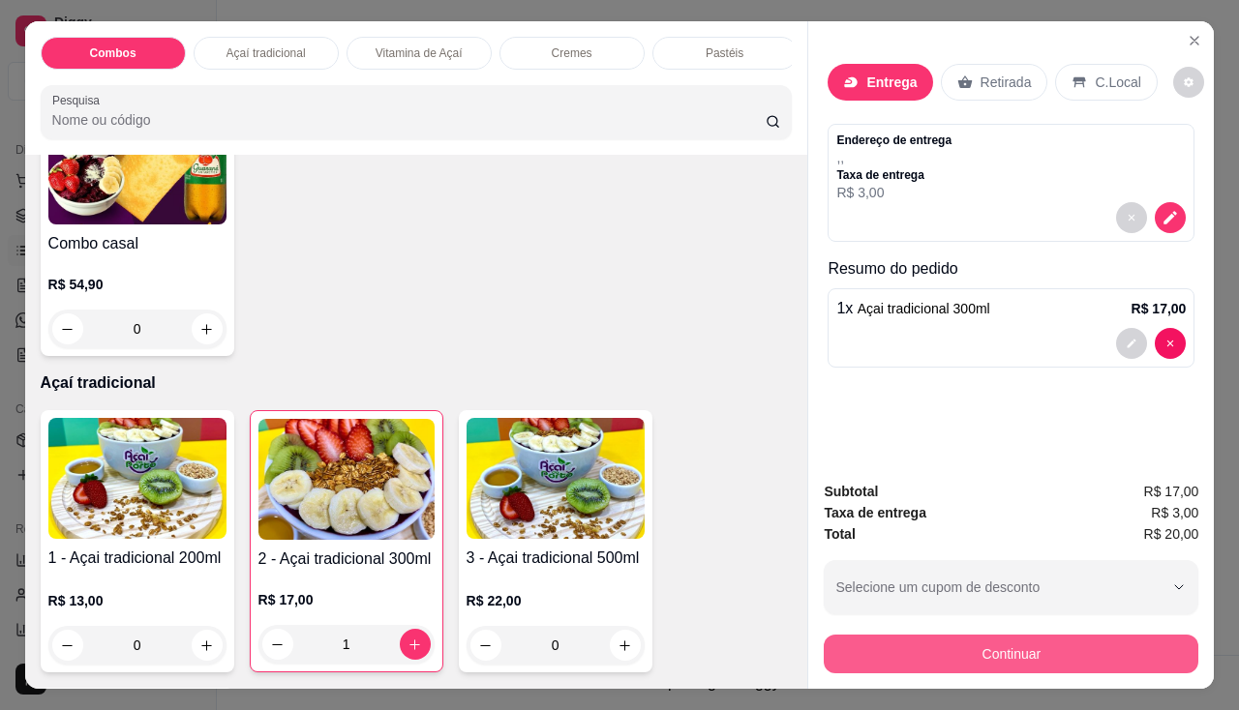
click at [861, 655] on button "Continuar" at bounding box center [1010, 654] width 374 height 39
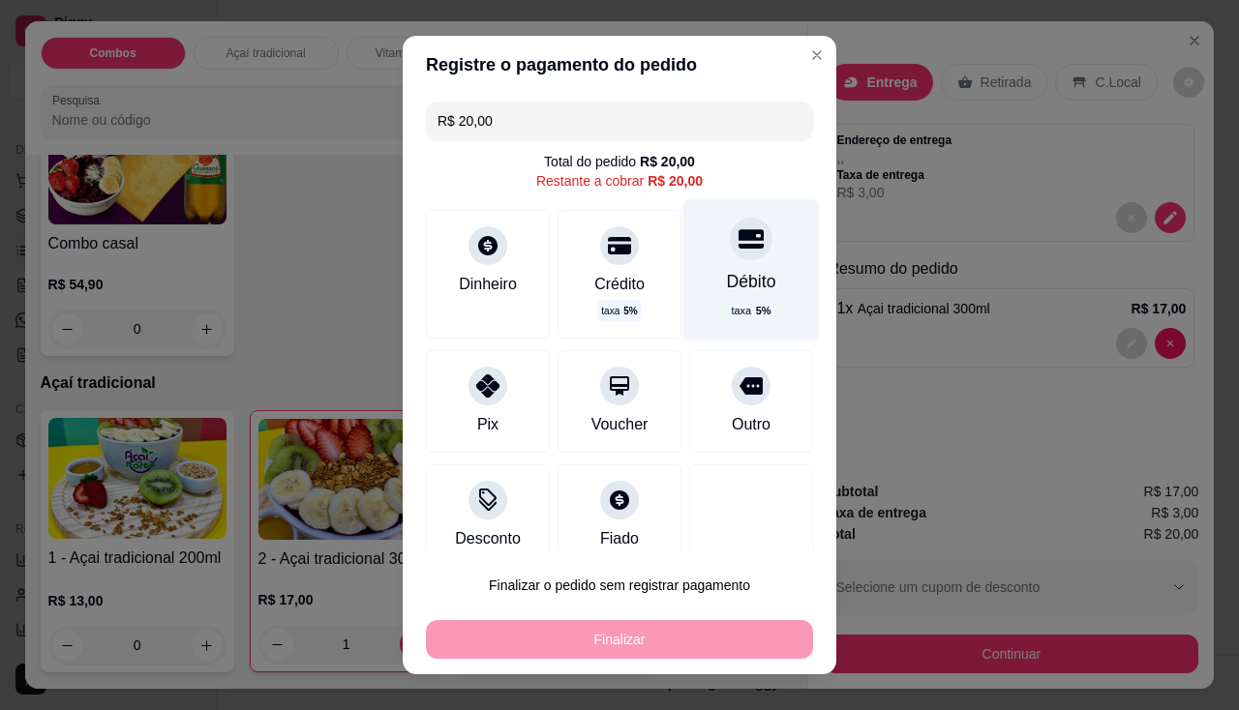
click at [727, 284] on div "Débito" at bounding box center [751, 281] width 49 height 25
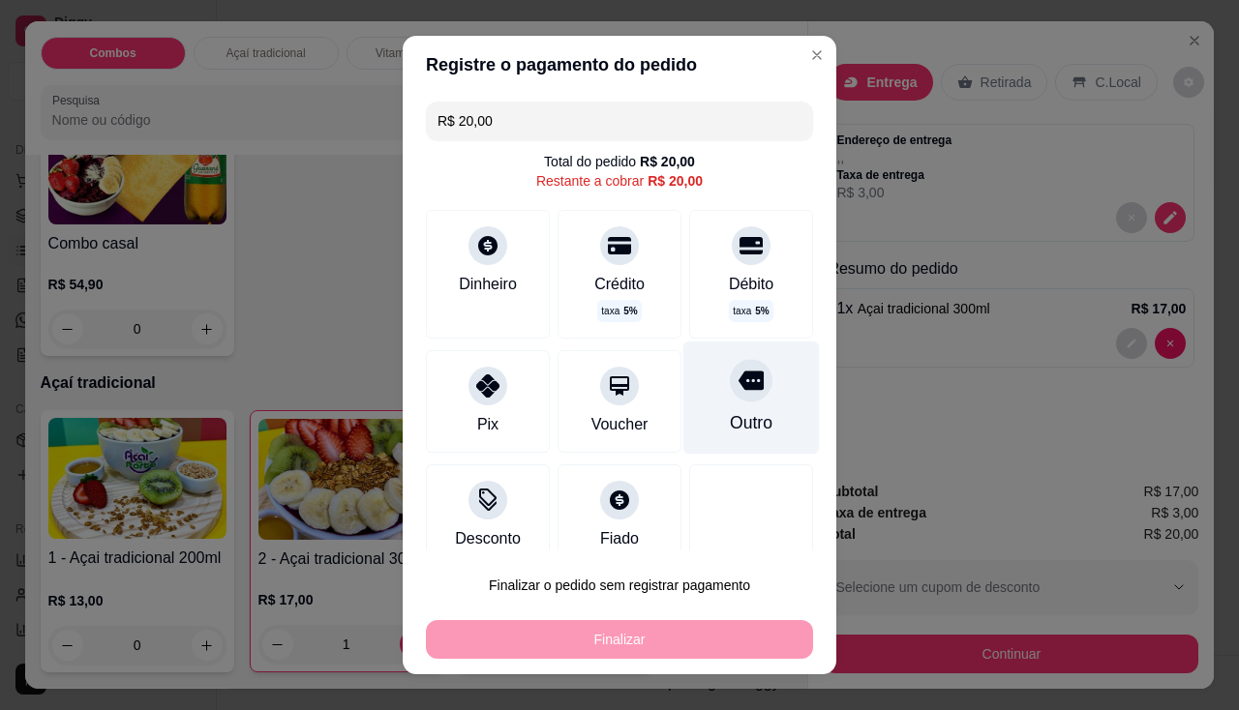
type input "R$ 0,00"
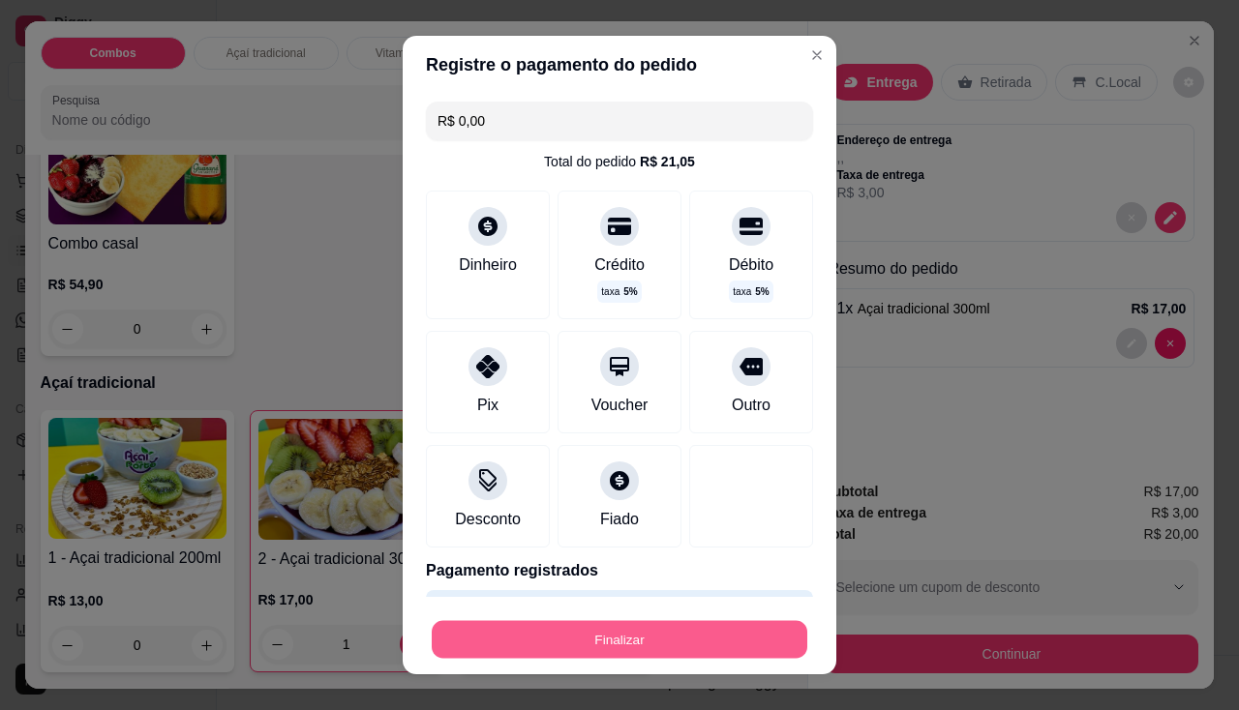
click at [739, 626] on button "Finalizar" at bounding box center [619, 640] width 375 height 38
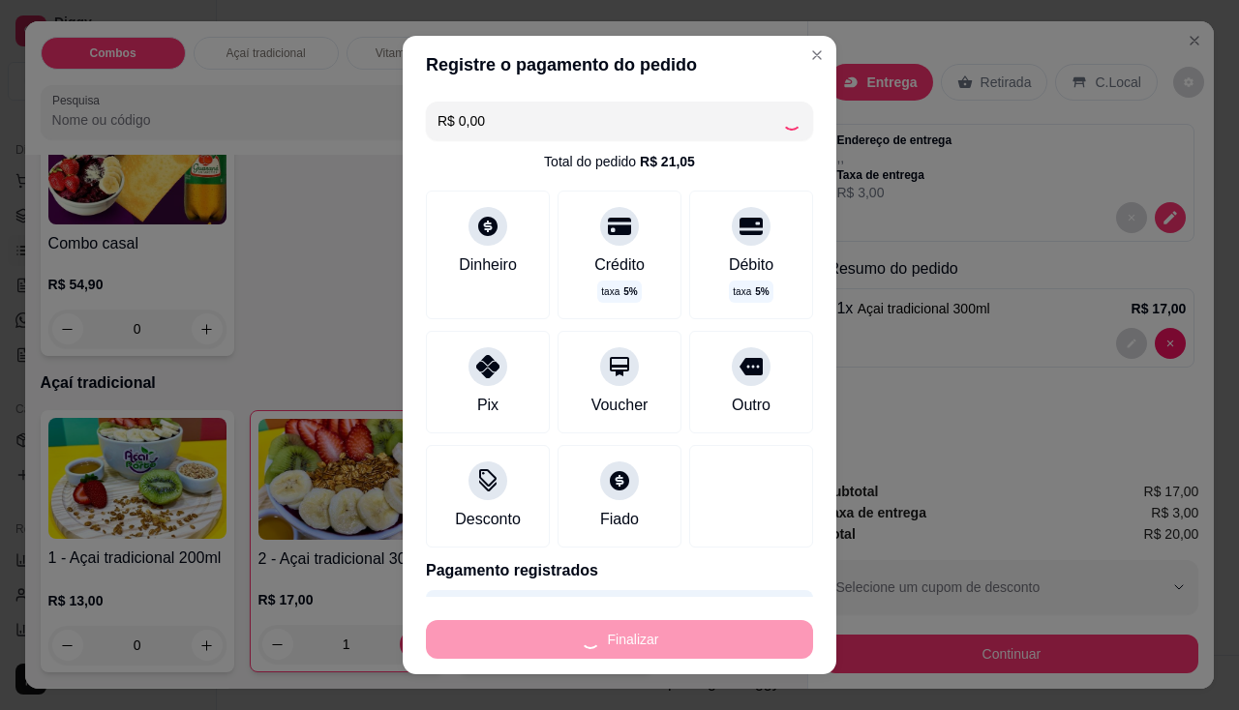
type input "0"
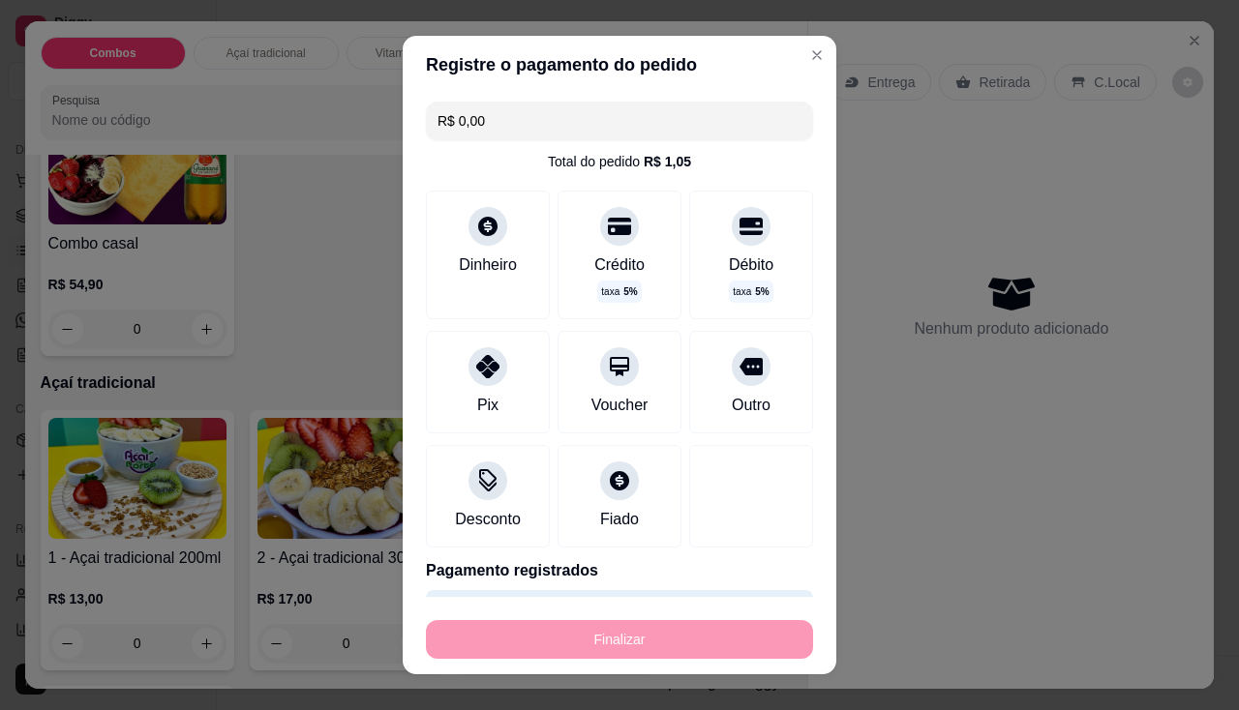
type input "-R$ 20,00"
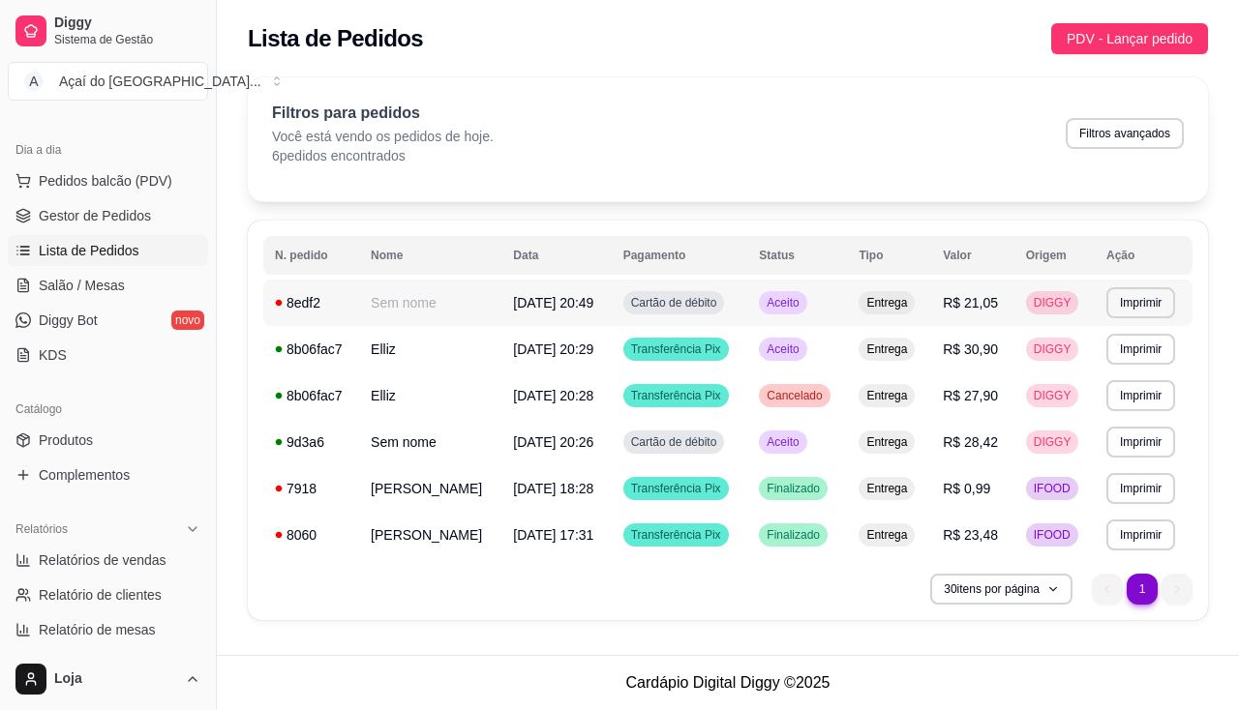
click at [501, 314] on td "[DATE] 20:49" at bounding box center [555, 303] width 109 height 46
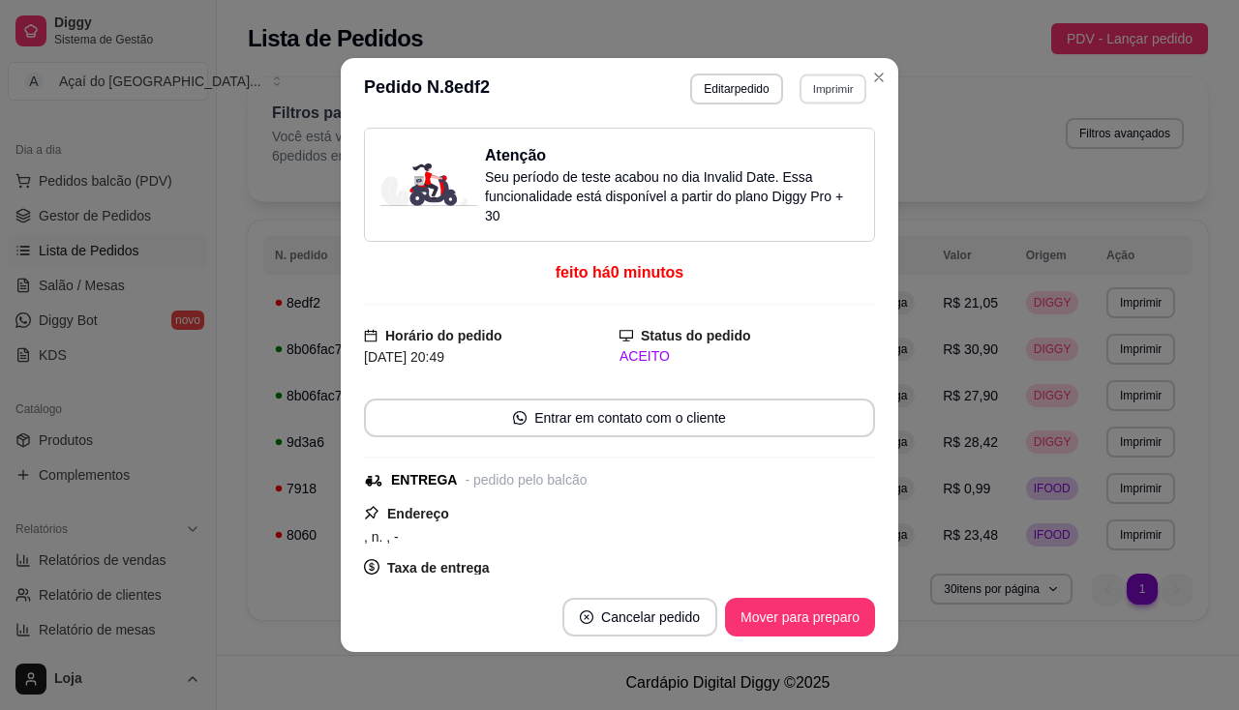
click at [832, 88] on button "Imprimir" at bounding box center [832, 89] width 67 height 30
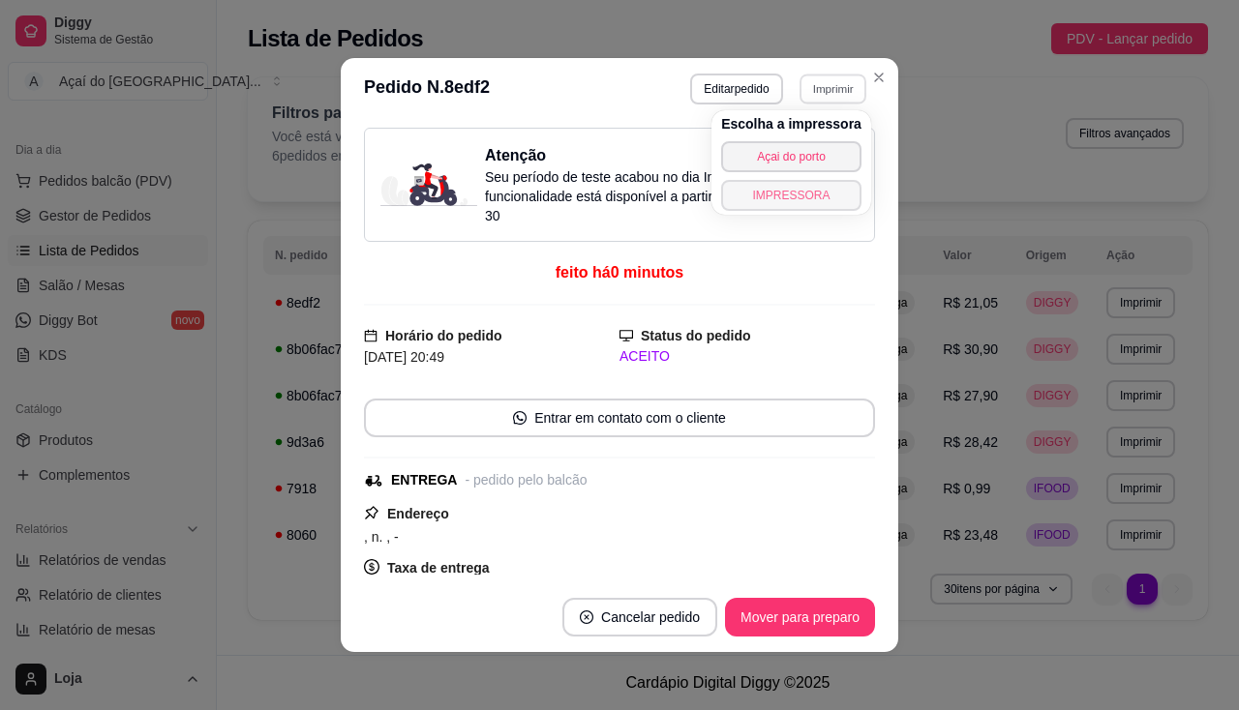
click at [817, 210] on button "IMPRESSORA" at bounding box center [791, 195] width 140 height 31
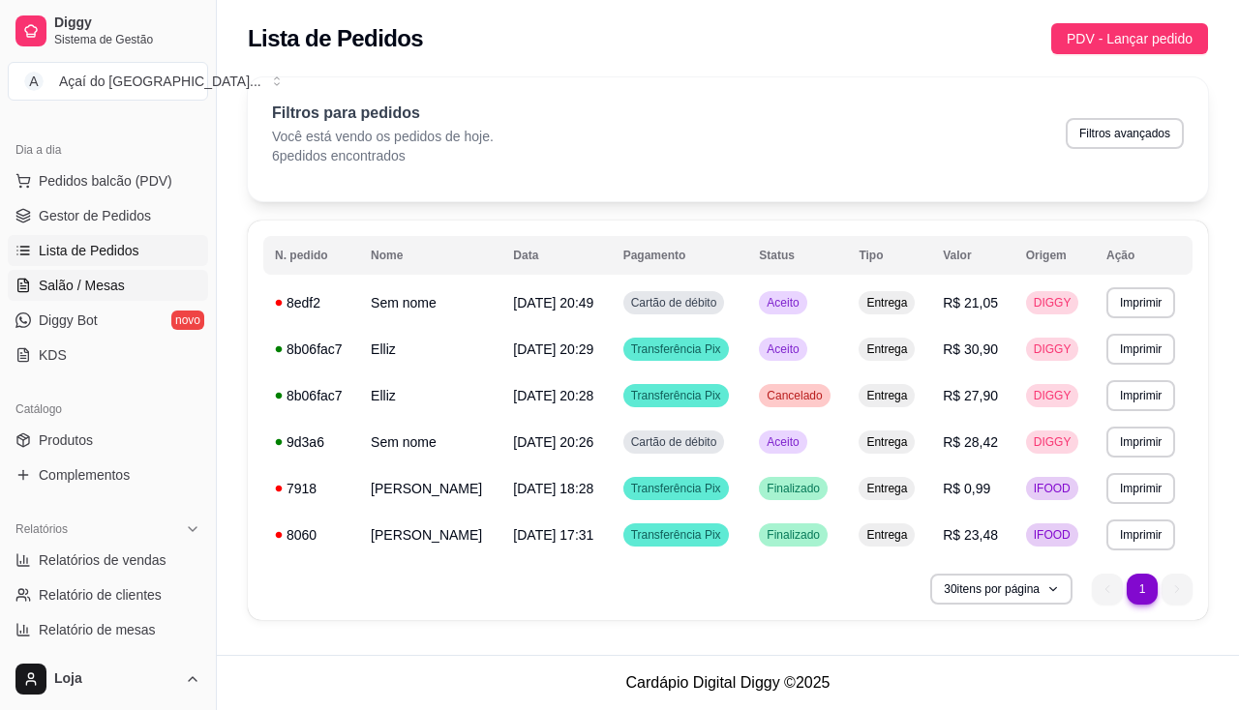
click at [67, 283] on span "Salão / Mesas" at bounding box center [82, 285] width 86 height 19
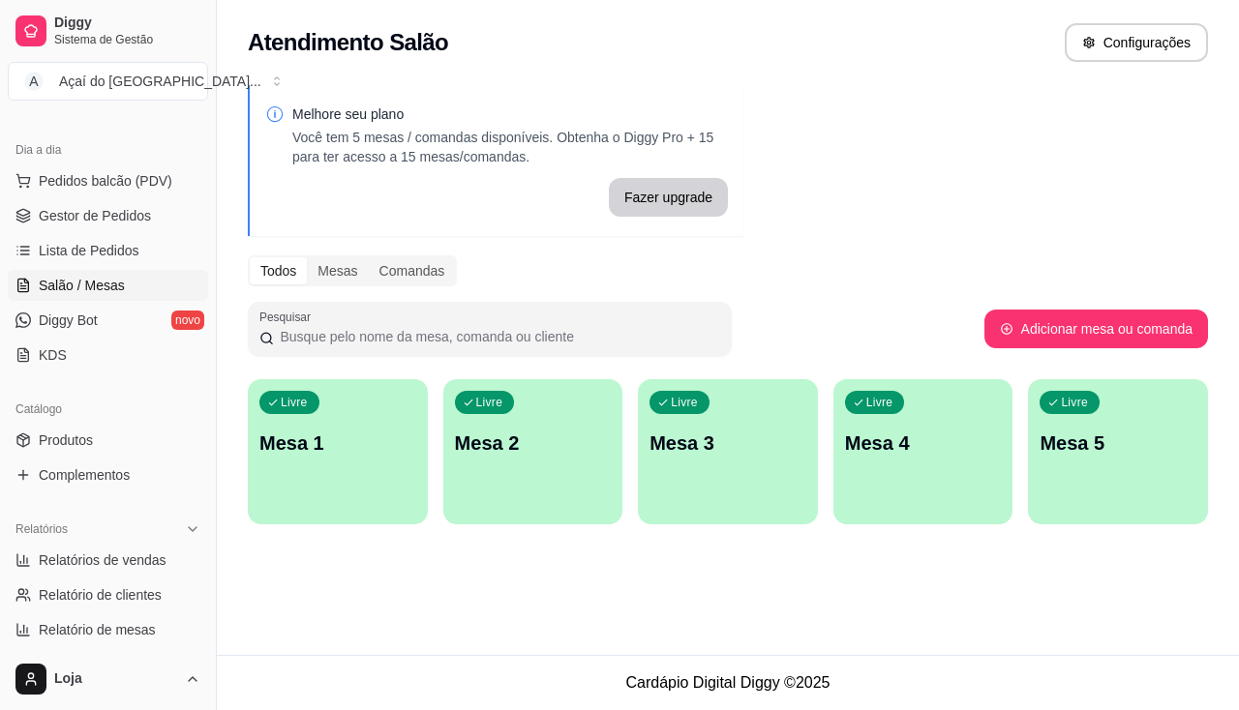
click at [373, 525] on div "Melhore seu plano Você tem 5 mesas / comandas disponíveis. Obtenha o Diggy Pro …" at bounding box center [728, 311] width 1022 height 474
click at [334, 455] on p "Mesa 1" at bounding box center [337, 443] width 157 height 27
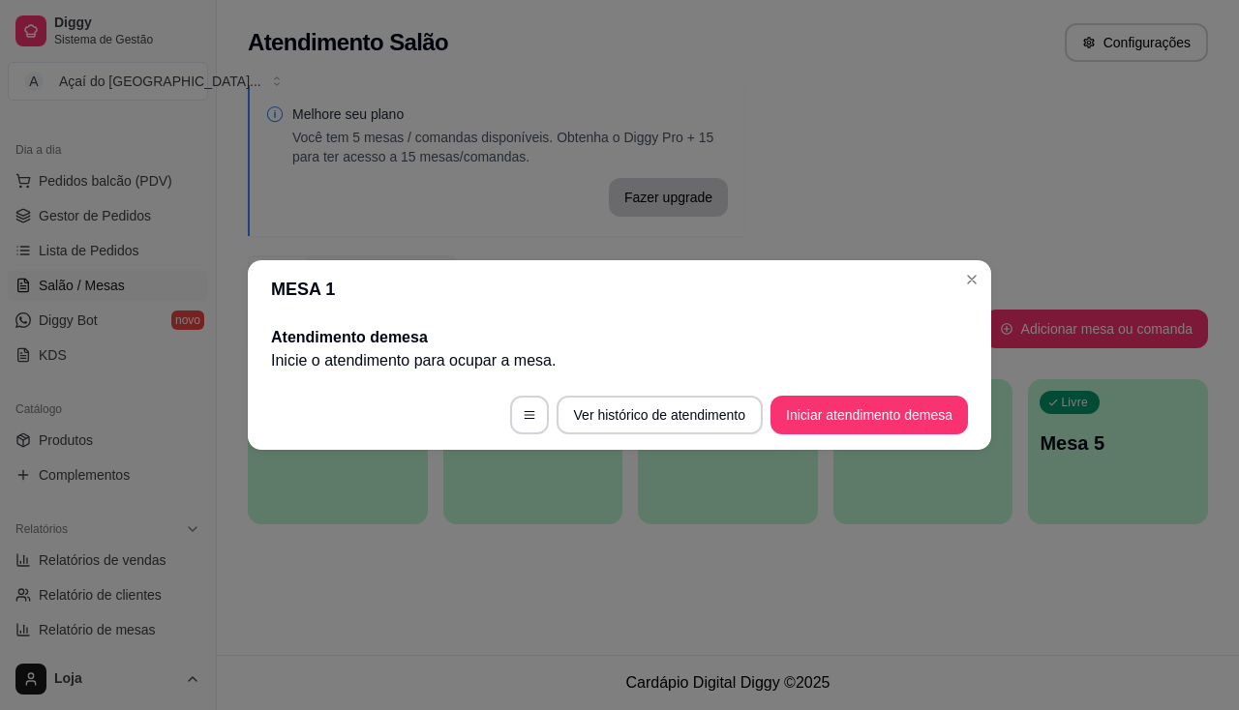
click at [813, 438] on div "MESA 1 Atendimento de mesa Inicie o atendimento para ocupar a mesa . Ver histór…" at bounding box center [619, 355] width 1239 height 710
click at [816, 429] on button "Iniciar atendimento de mesa" at bounding box center [868, 415] width 197 height 39
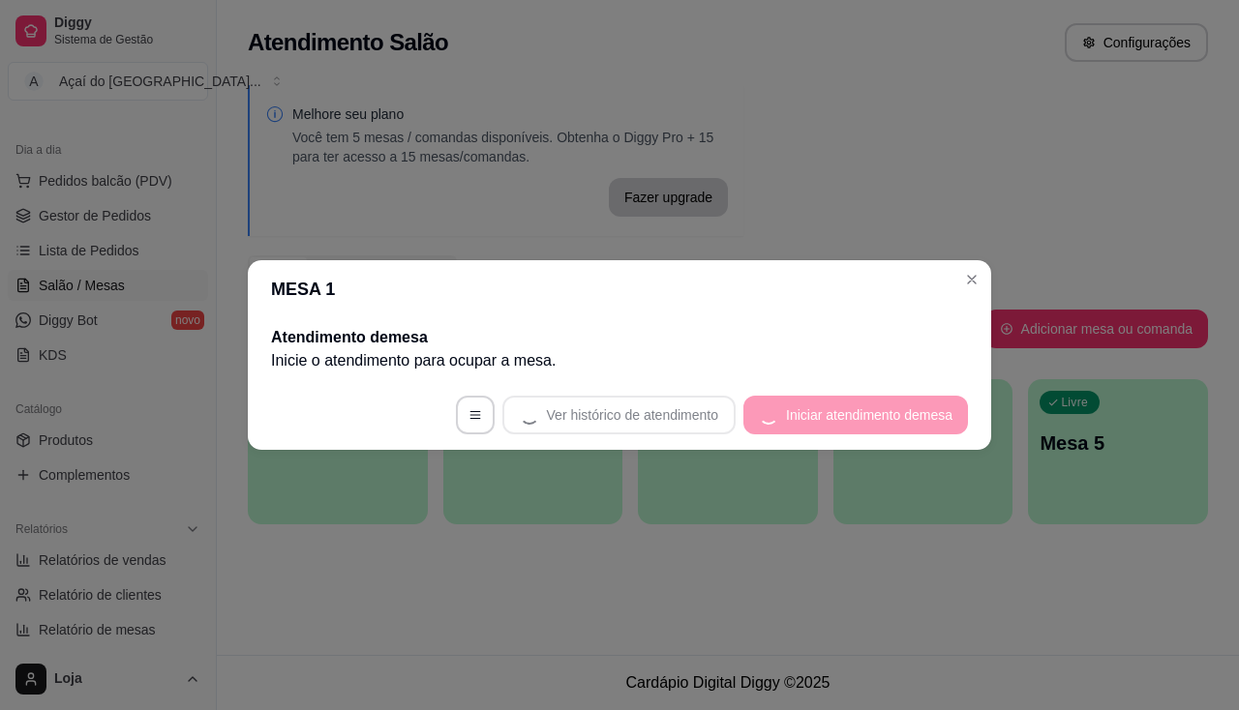
click at [818, 418] on footer "Ver histórico de atendimento Iniciar atendimento de mesa" at bounding box center [619, 415] width 743 height 70
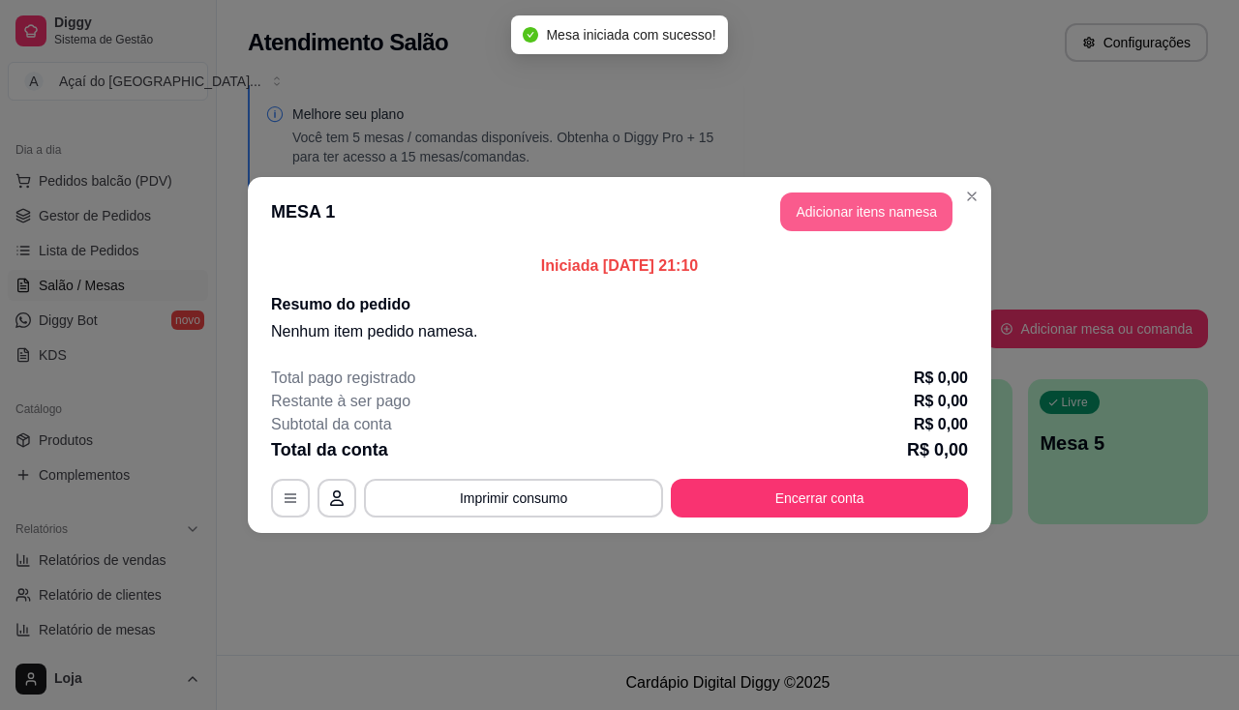
click at [854, 226] on button "Adicionar itens na mesa" at bounding box center [866, 212] width 172 height 39
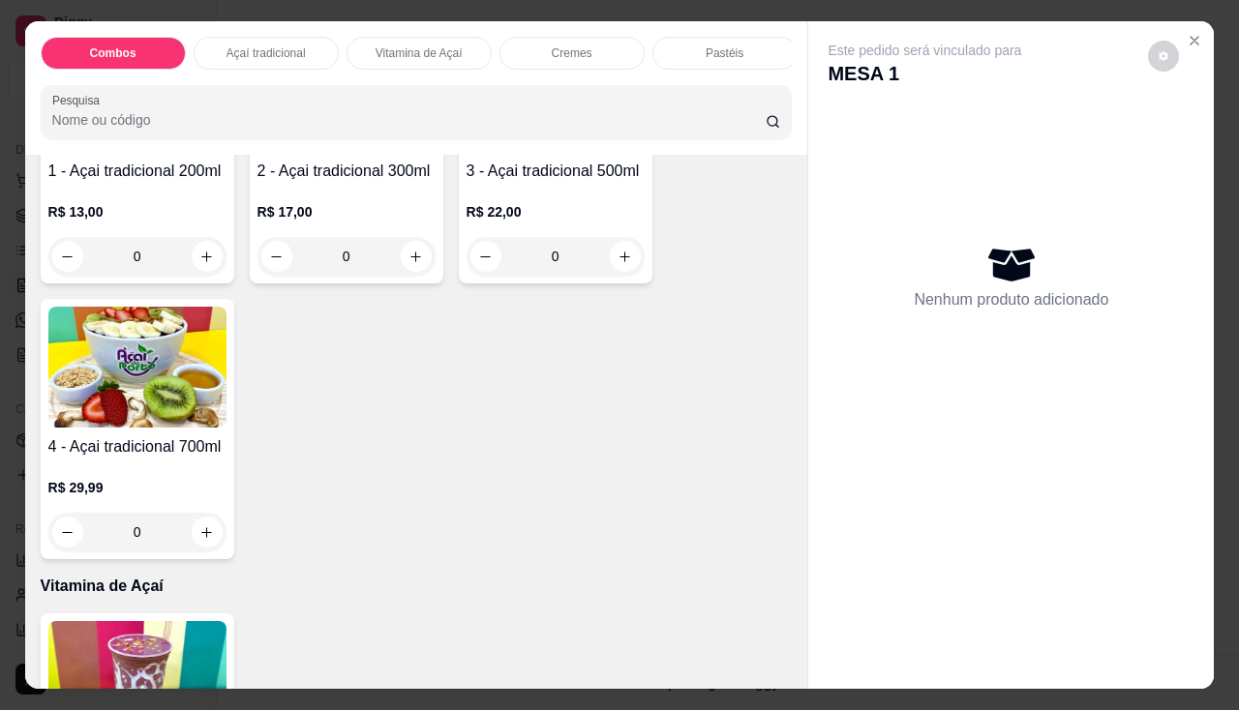
scroll to position [774, 0]
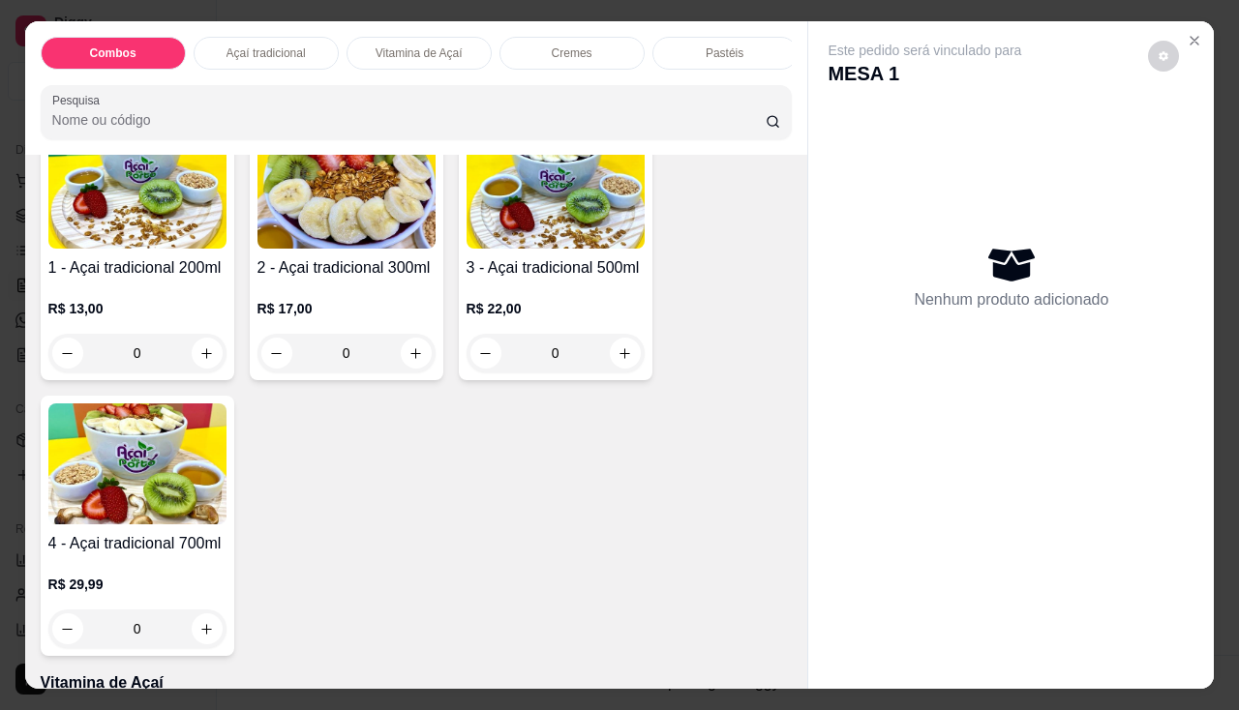
click at [127, 288] on div "R$ 13,00 0" at bounding box center [137, 326] width 178 height 93
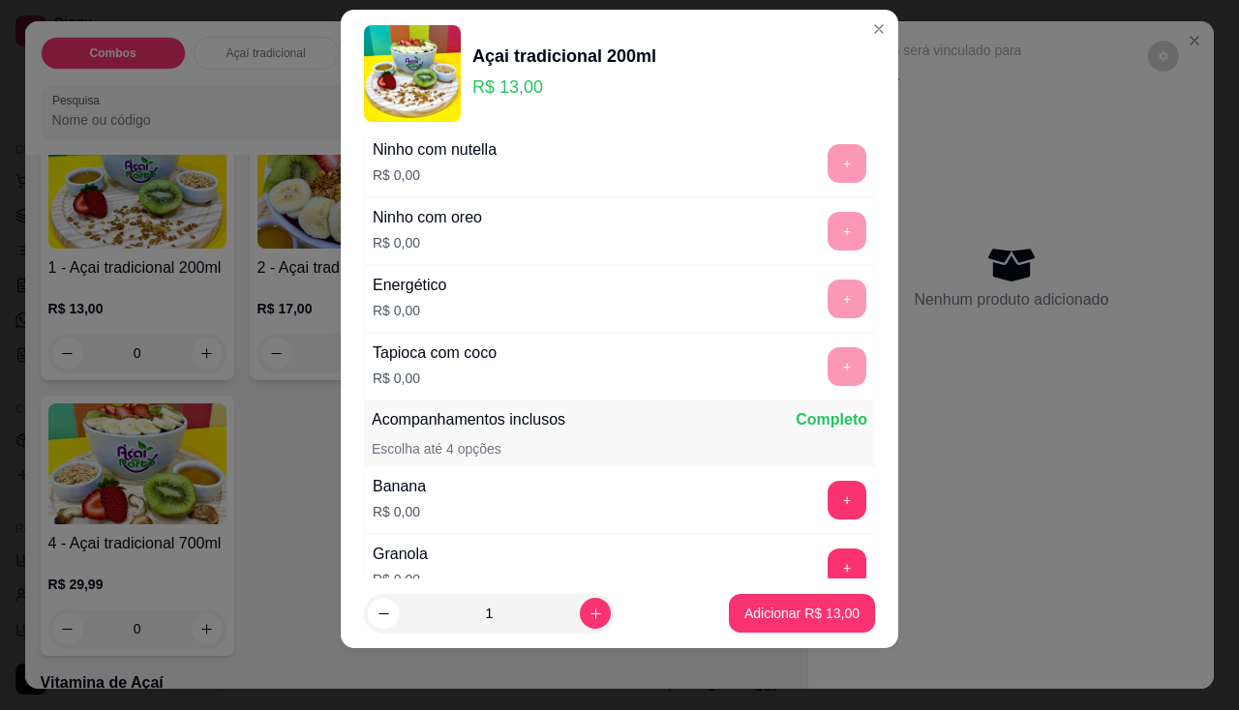
scroll to position [290, 0]
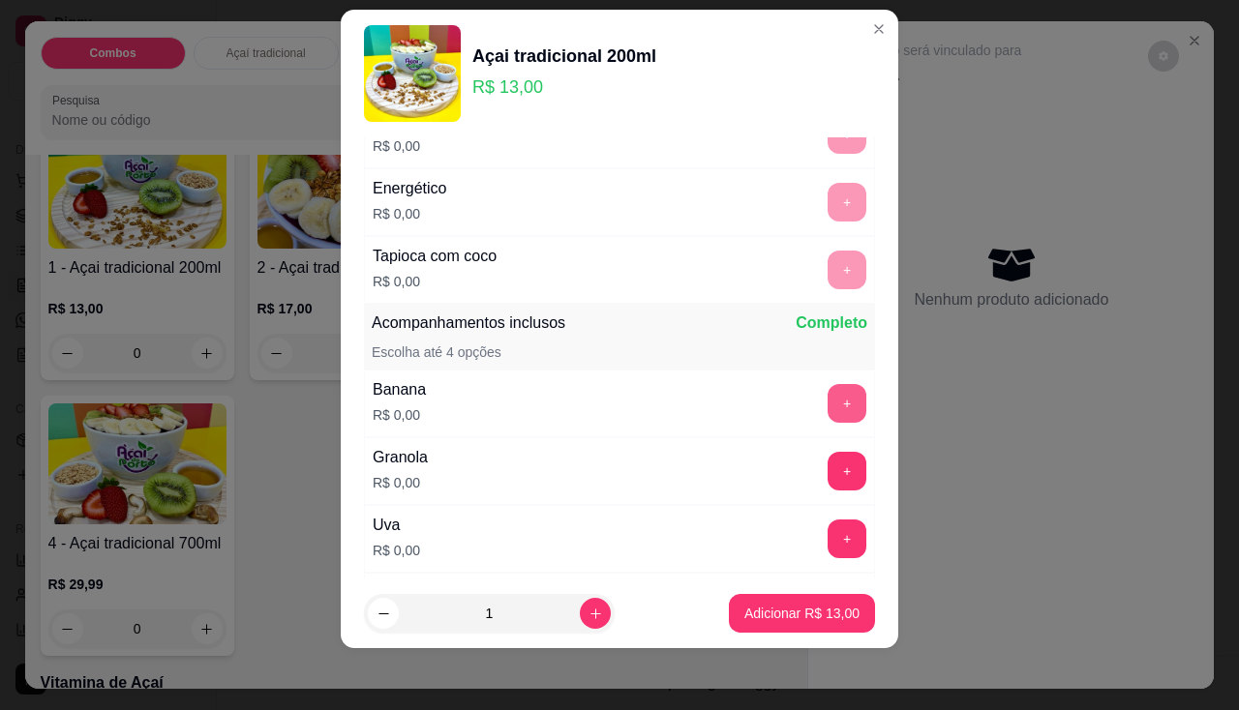
click at [827, 415] on button "+" at bounding box center [846, 403] width 39 height 39
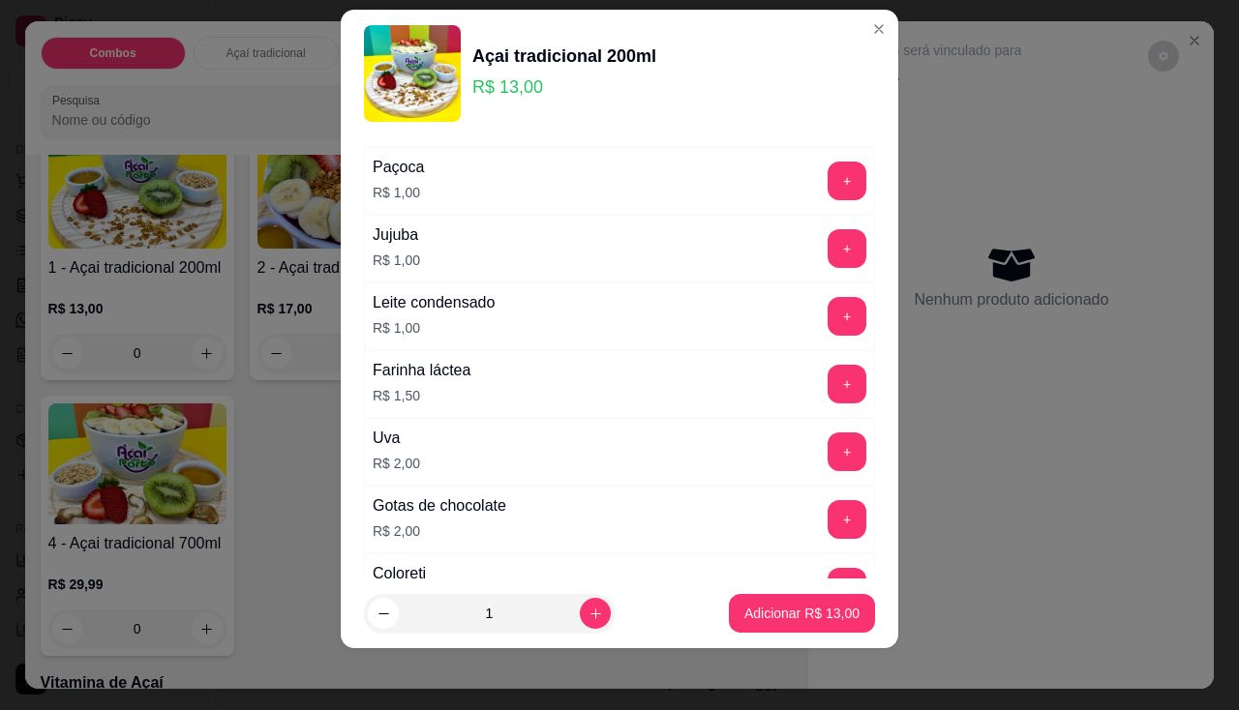
scroll to position [1161, 0]
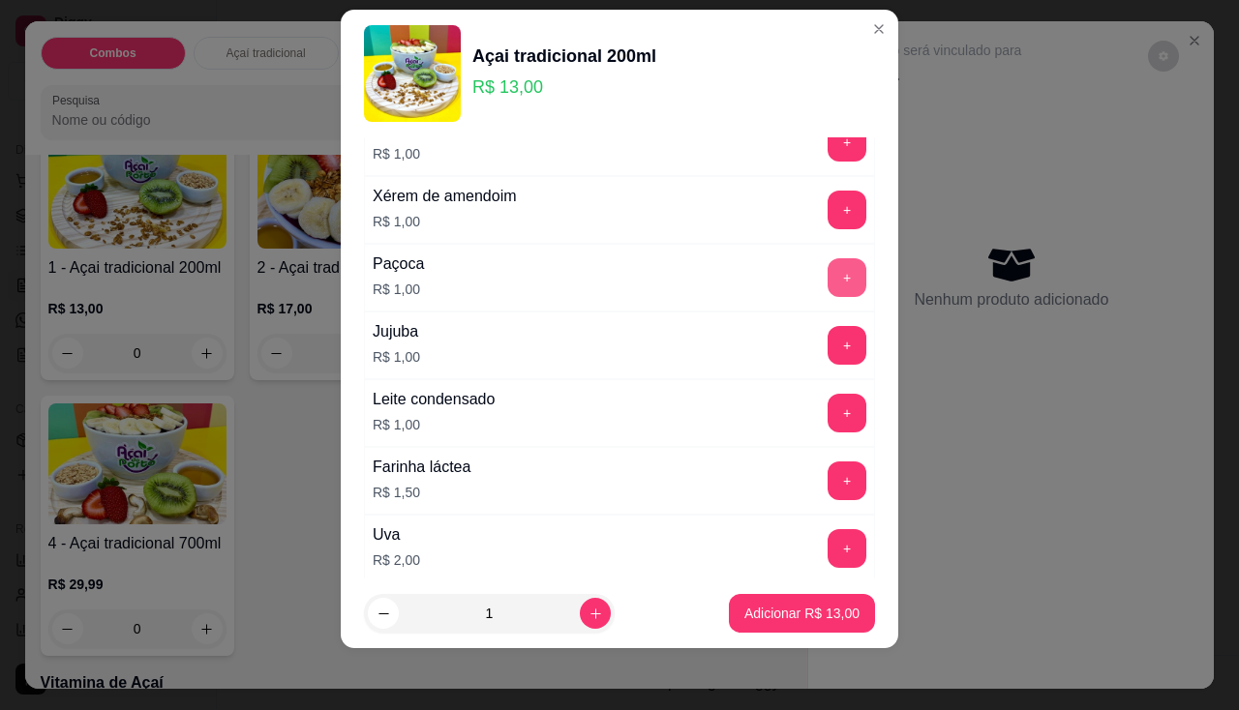
click at [827, 279] on button "+" at bounding box center [846, 277] width 39 height 39
click at [823, 621] on p "Adicionar R$ 14,00" at bounding box center [801, 613] width 115 height 19
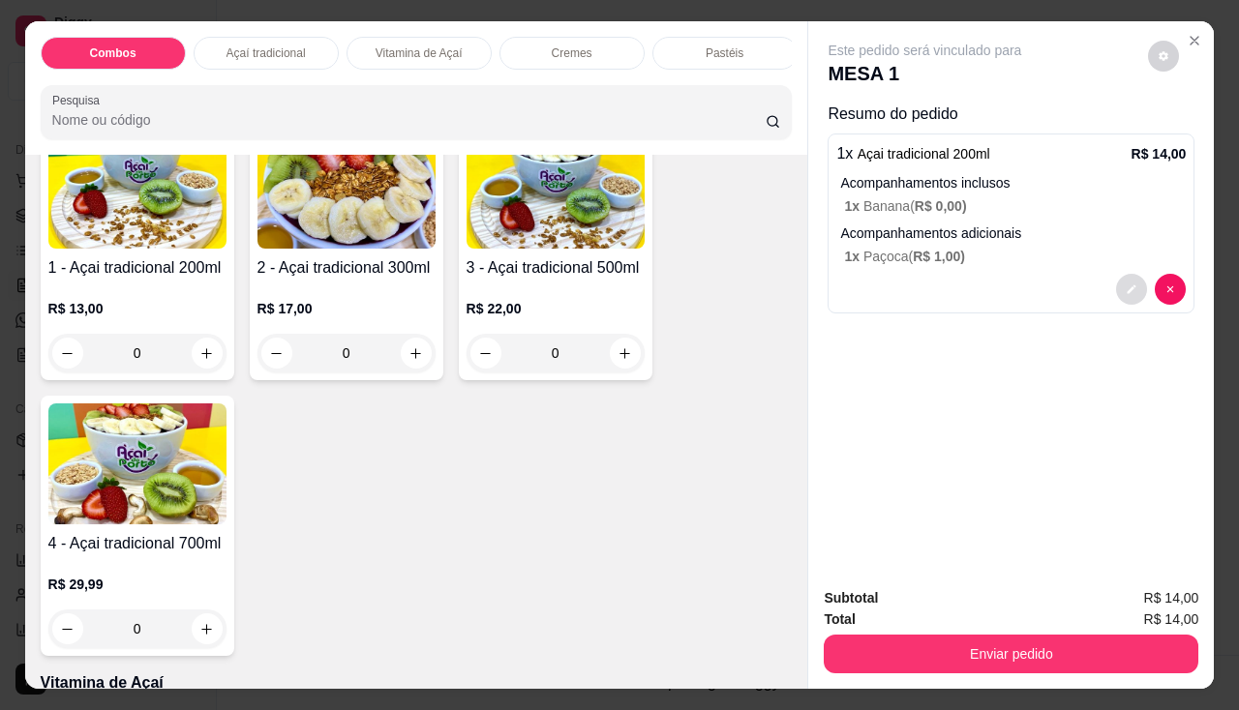
click at [1127, 285] on icon "decrease-product-quantity" at bounding box center [1131, 289] width 9 height 9
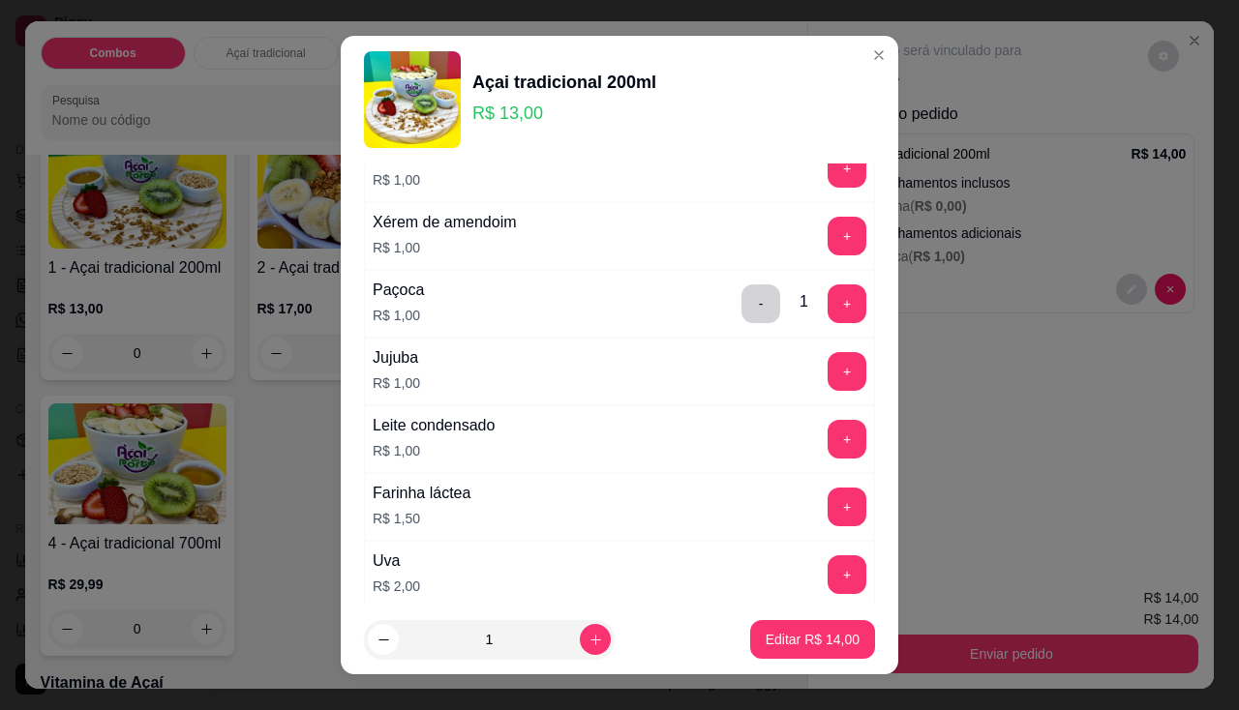
scroll to position [1064, 0]
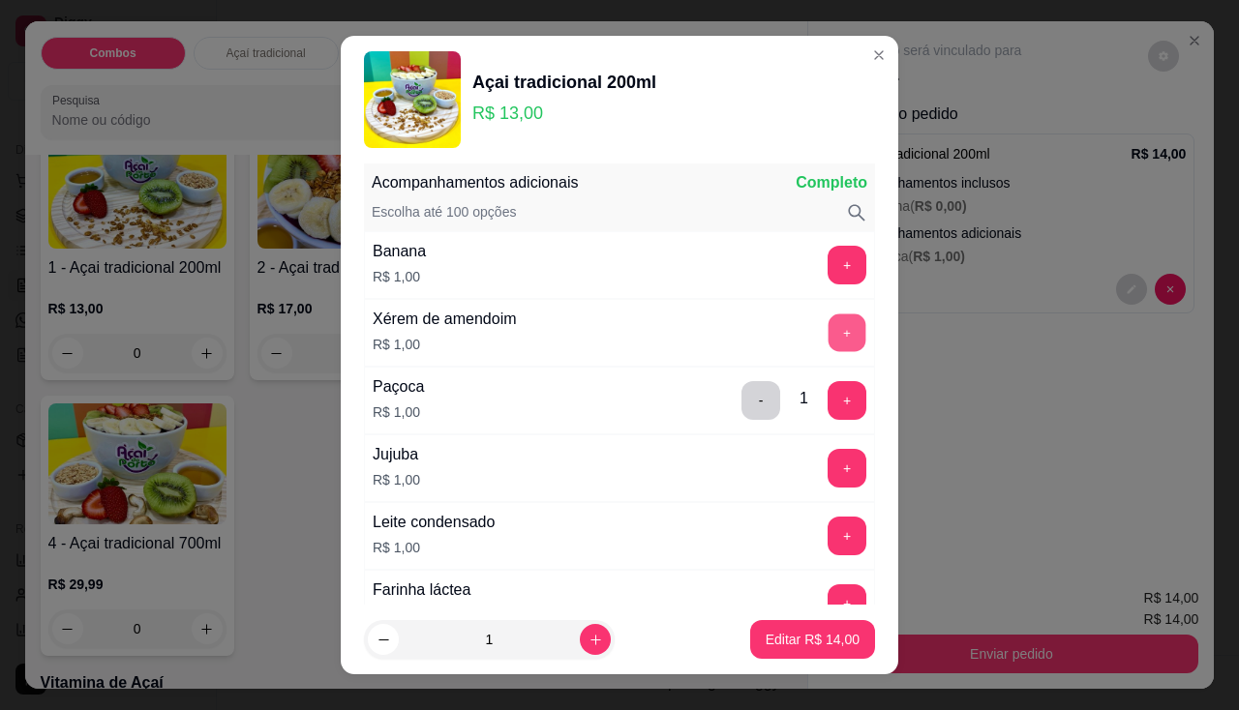
click at [828, 339] on button "+" at bounding box center [847, 332] width 38 height 38
click at [741, 403] on button "-" at bounding box center [760, 400] width 39 height 39
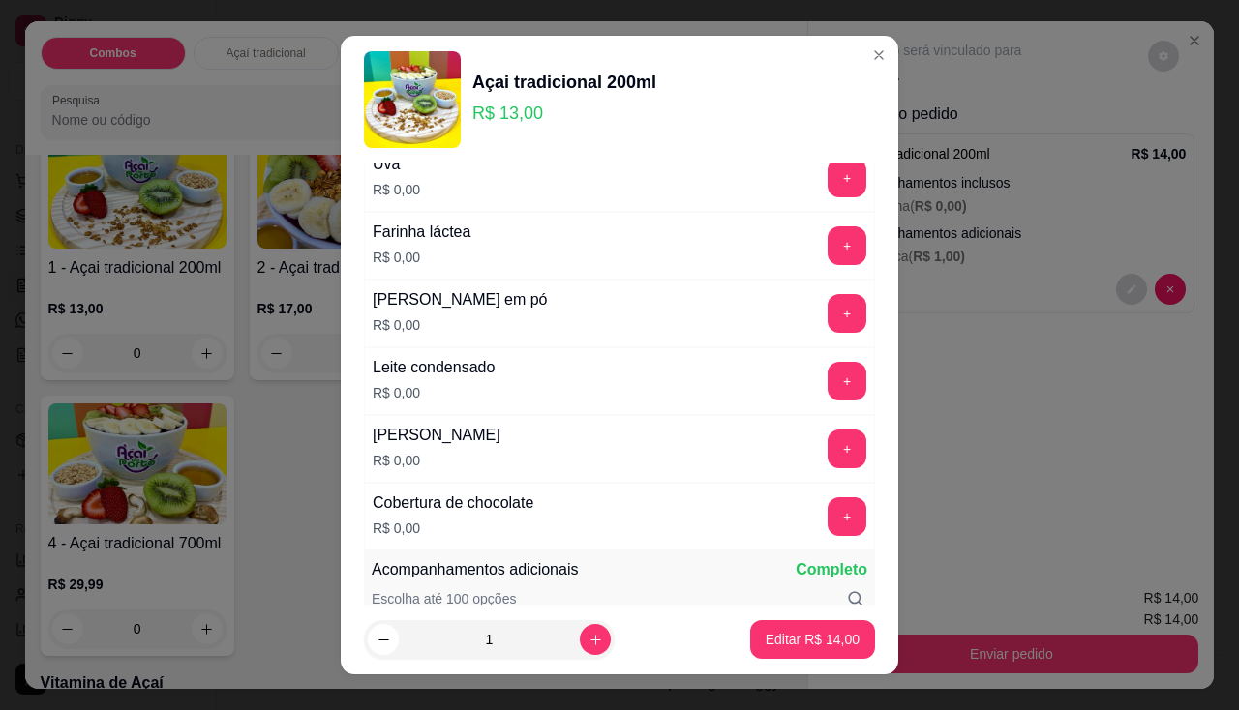
scroll to position [387, 0]
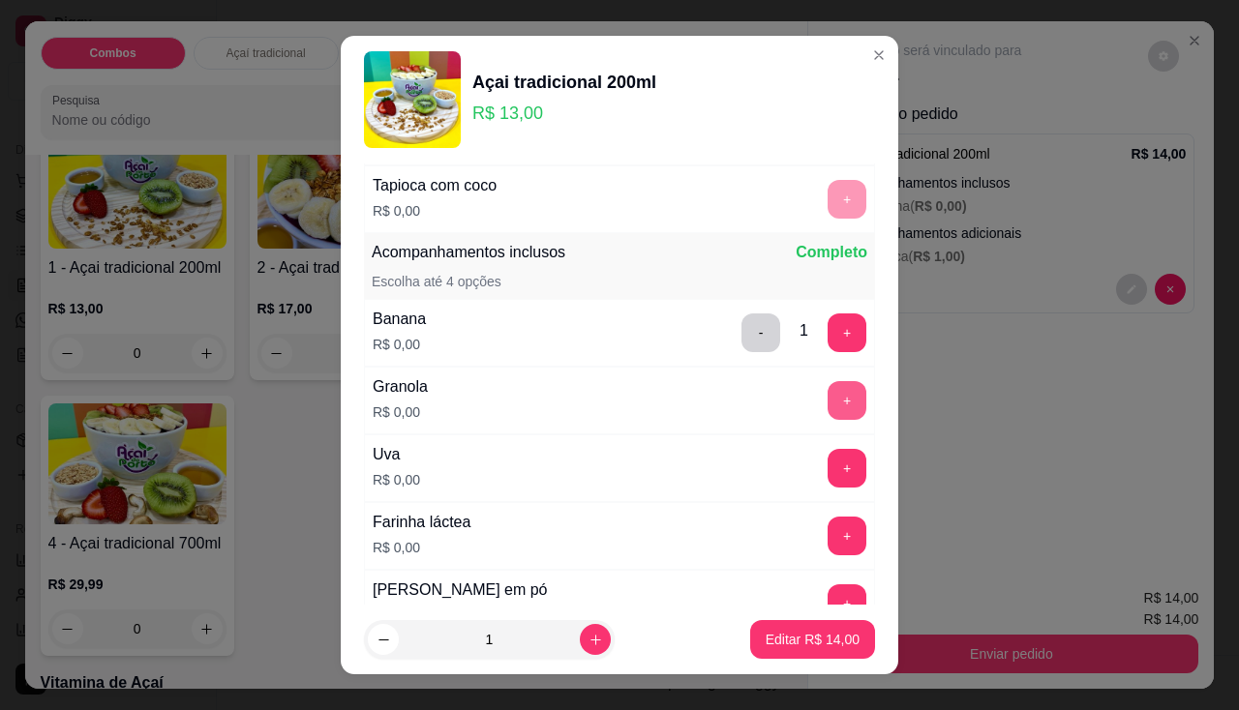
click at [827, 393] on button "+" at bounding box center [846, 400] width 39 height 39
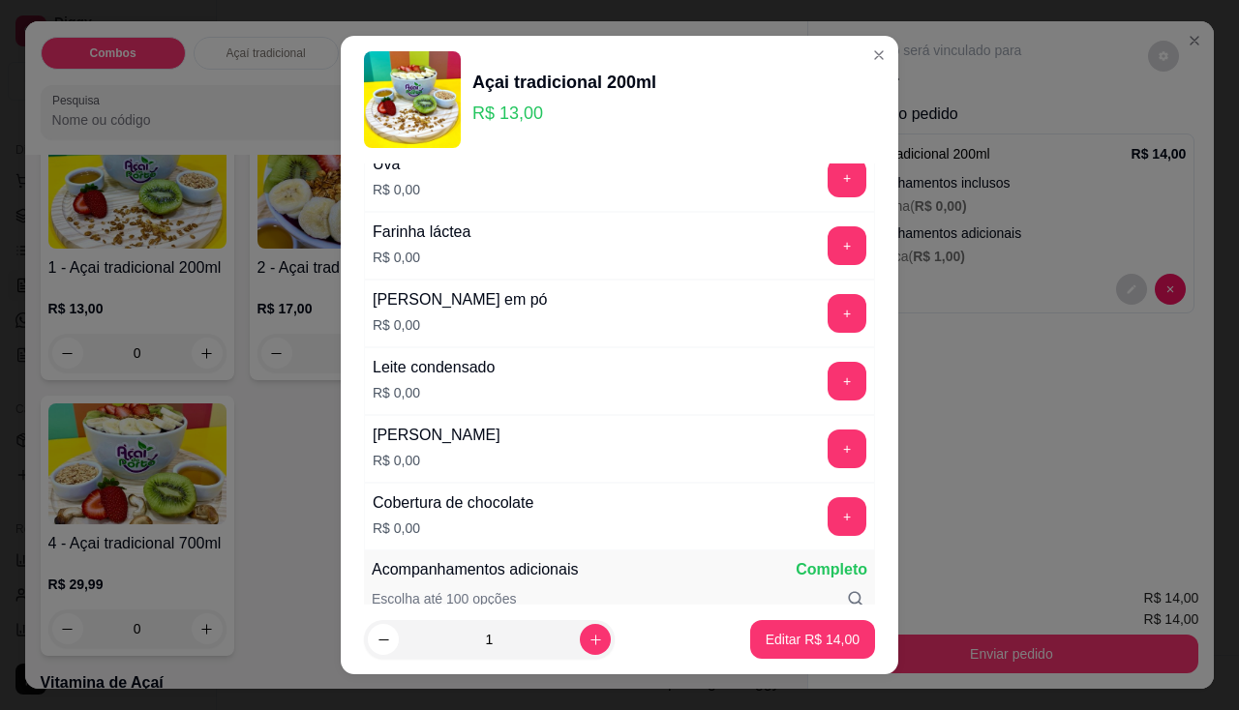
scroll to position [774, 0]
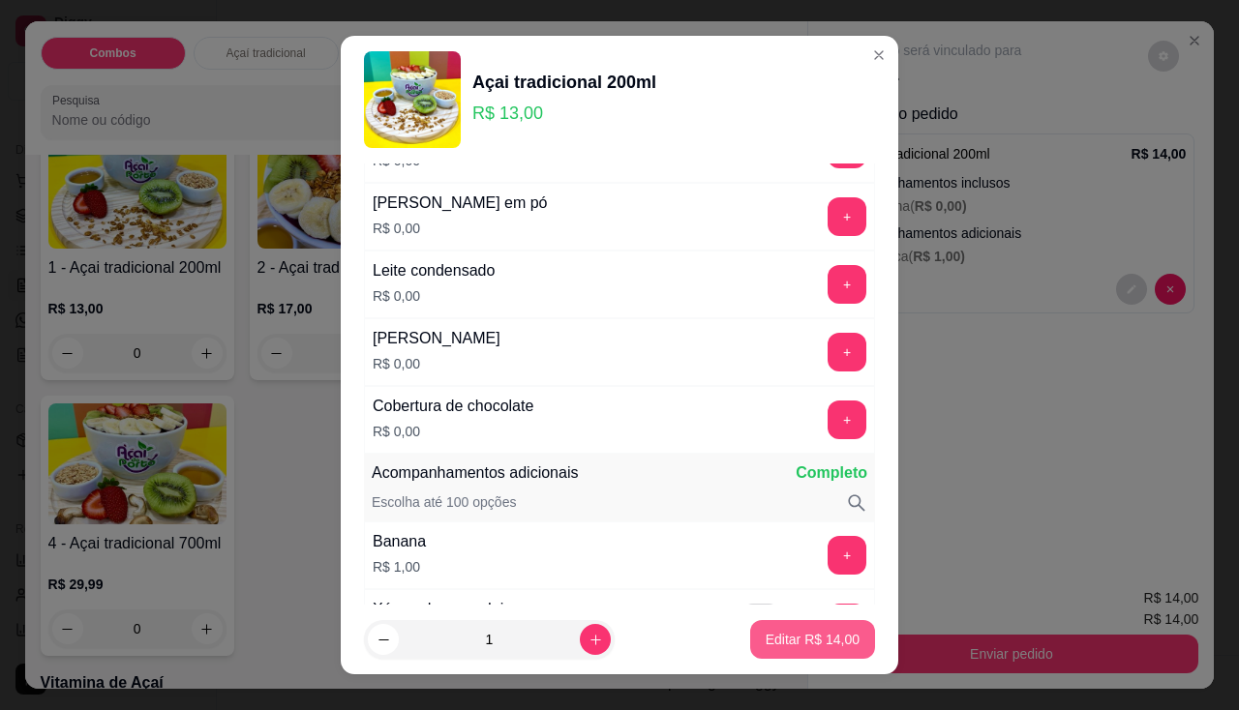
click at [804, 646] on p "Editar R$ 14,00" at bounding box center [812, 639] width 94 height 19
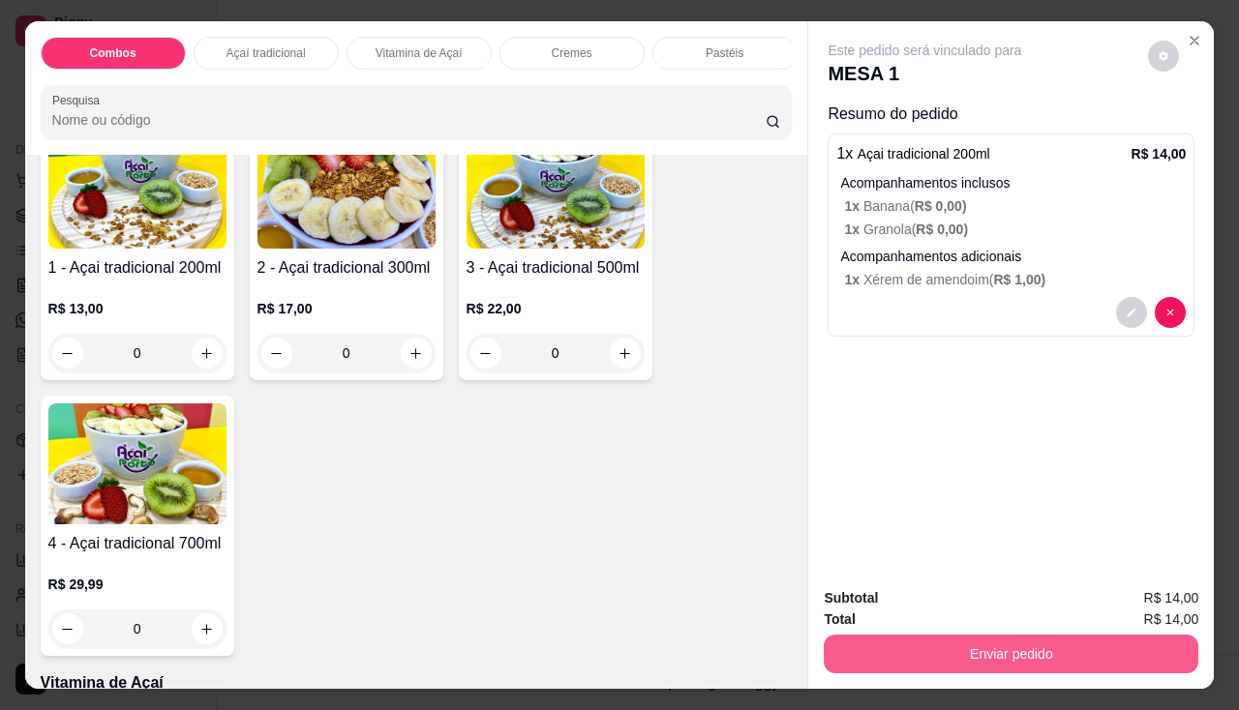
click at [964, 643] on button "Enviar pedido" at bounding box center [1010, 654] width 374 height 39
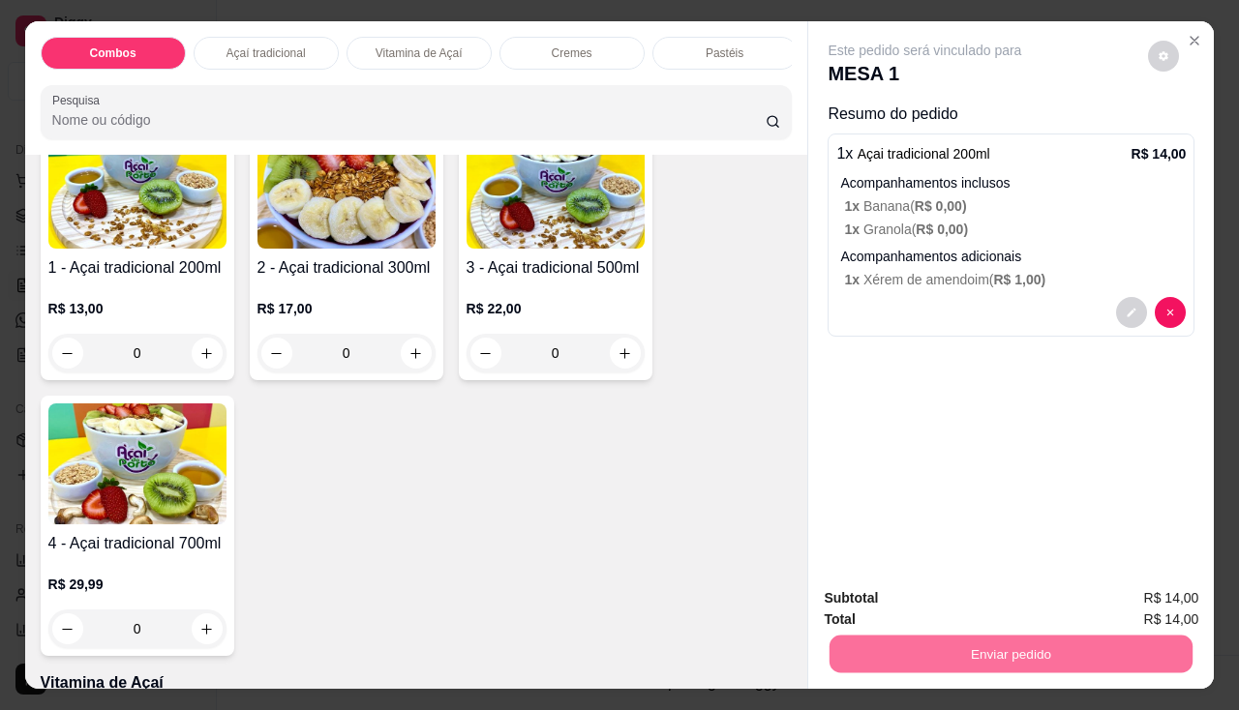
click at [1183, 583] on button "Enviar pedido" at bounding box center [1147, 600] width 109 height 37
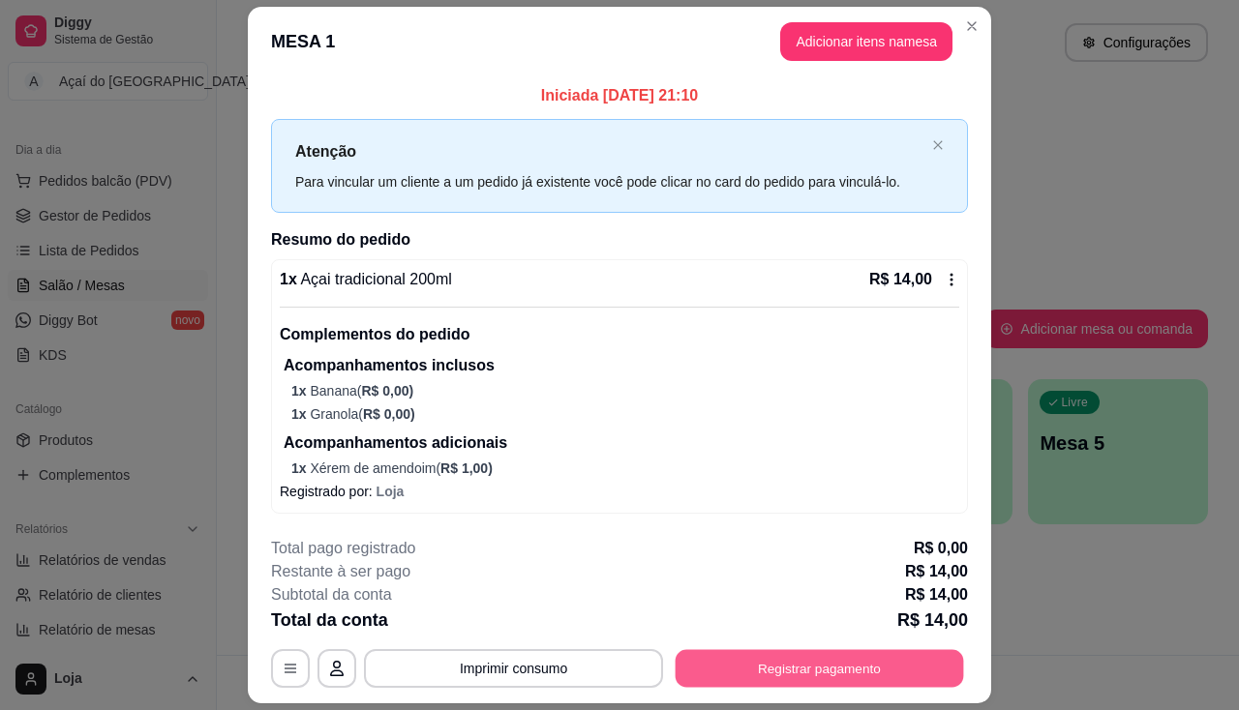
click at [728, 656] on button "Registrar pagamento" at bounding box center [819, 669] width 288 height 38
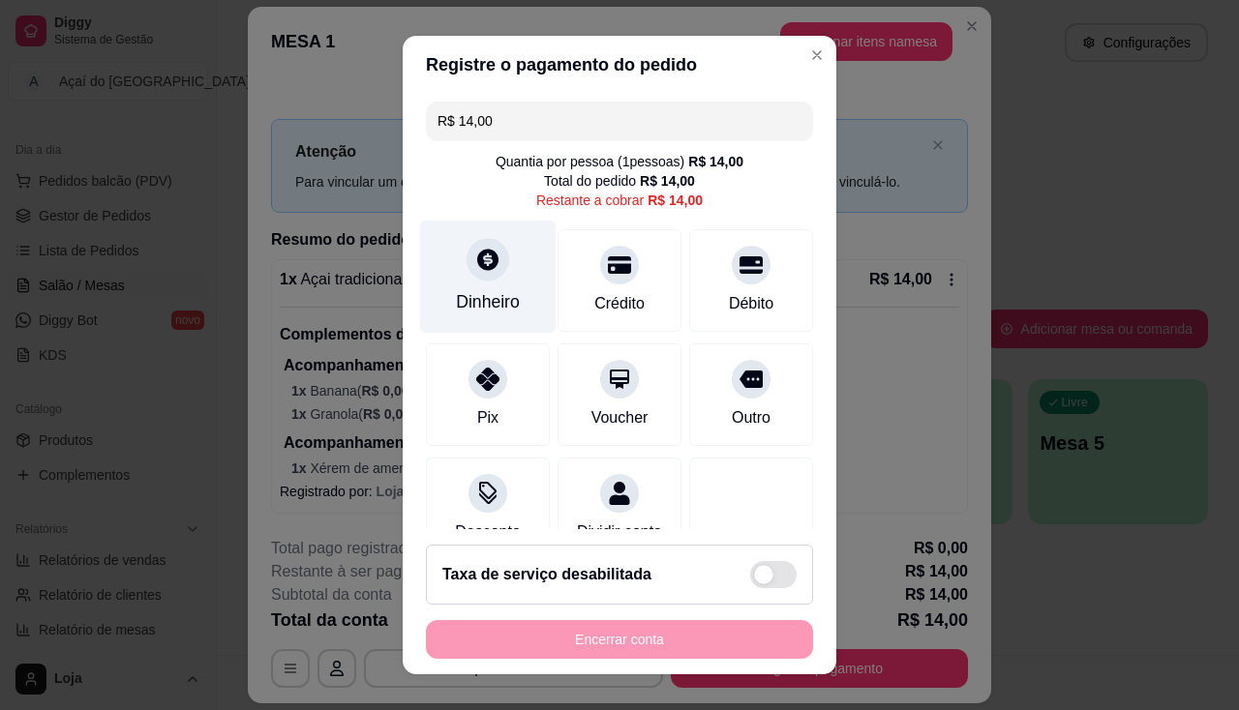
click at [477, 255] on icon at bounding box center [487, 259] width 21 height 21
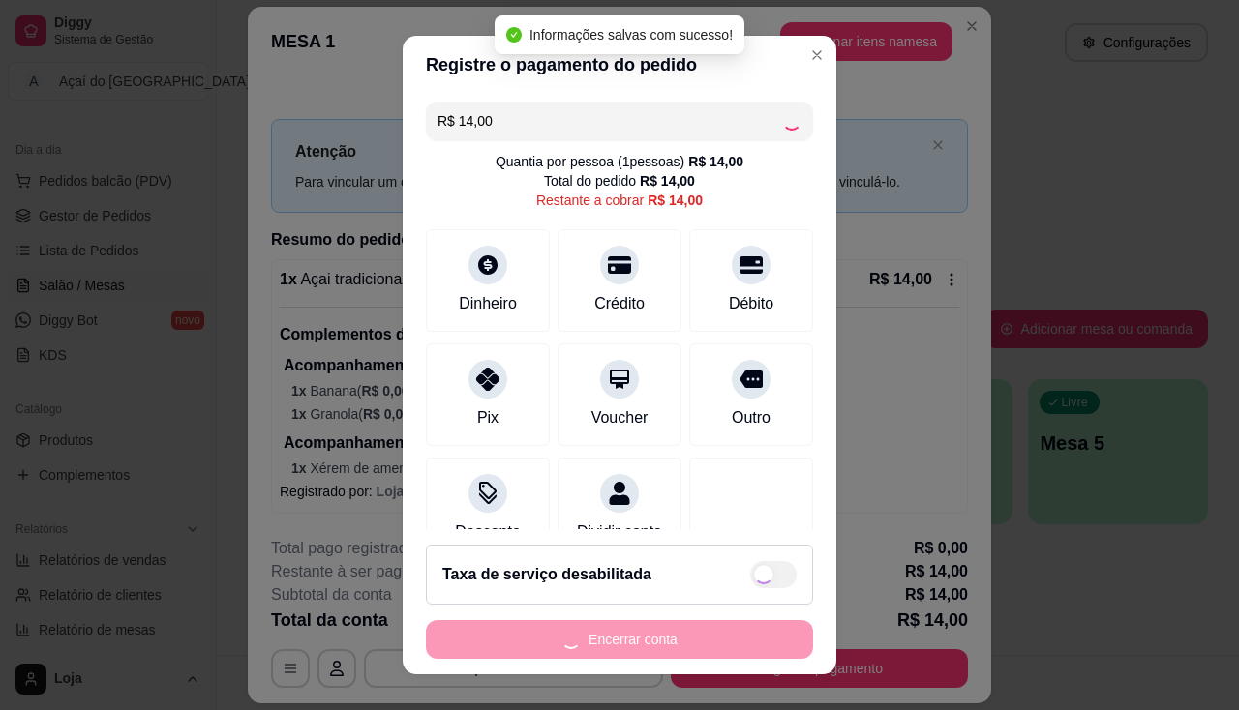
type input "R$ 0,00"
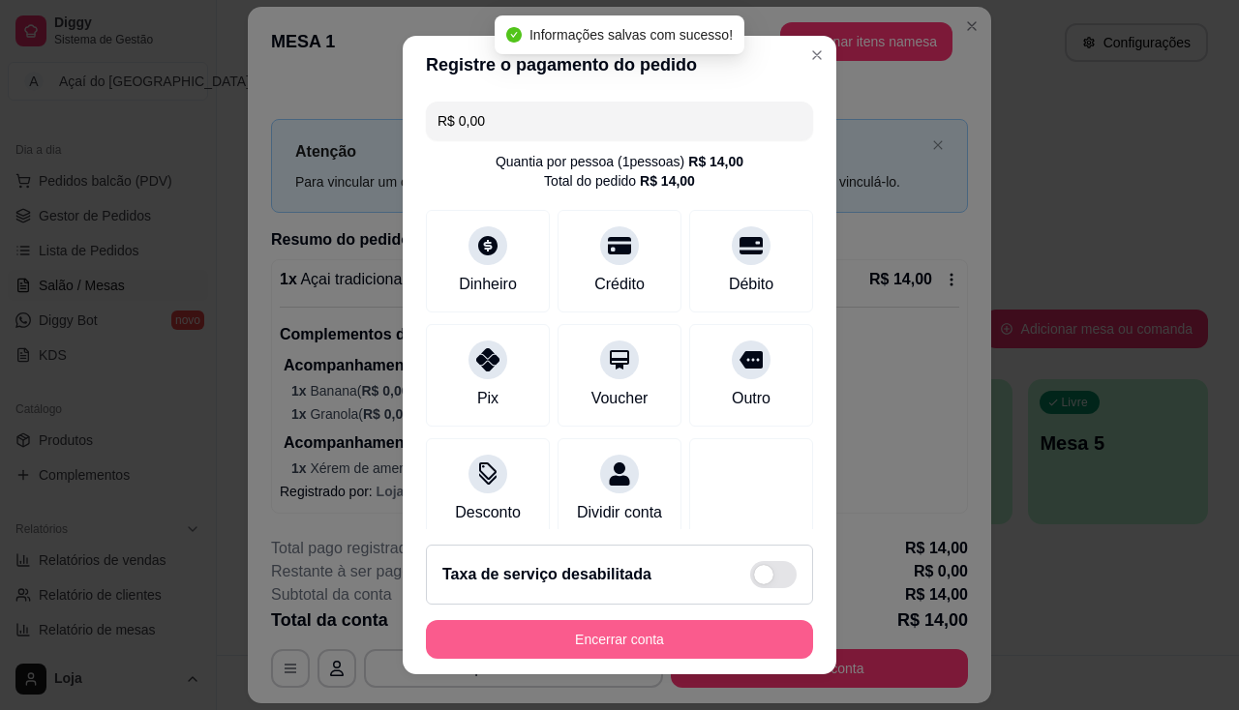
click at [672, 621] on button "Encerrar conta" at bounding box center [619, 639] width 387 height 39
